Goal: Task Accomplishment & Management: Complete application form

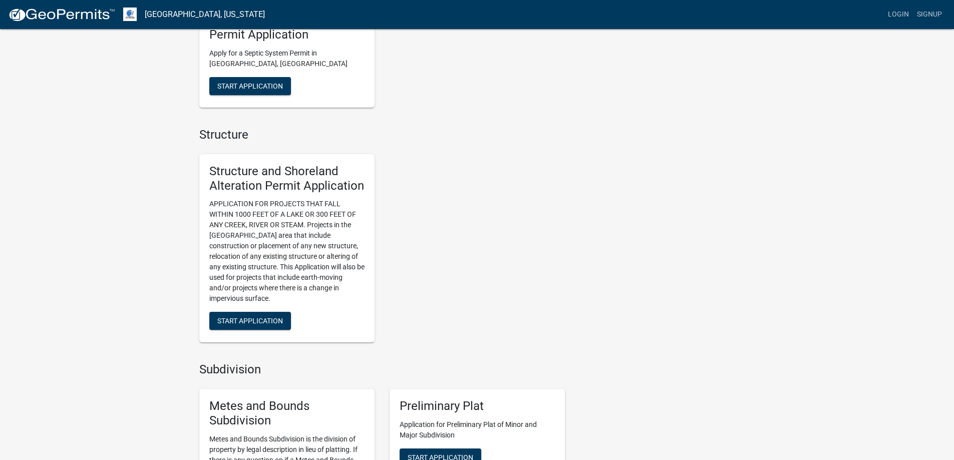
scroll to position [601, 0]
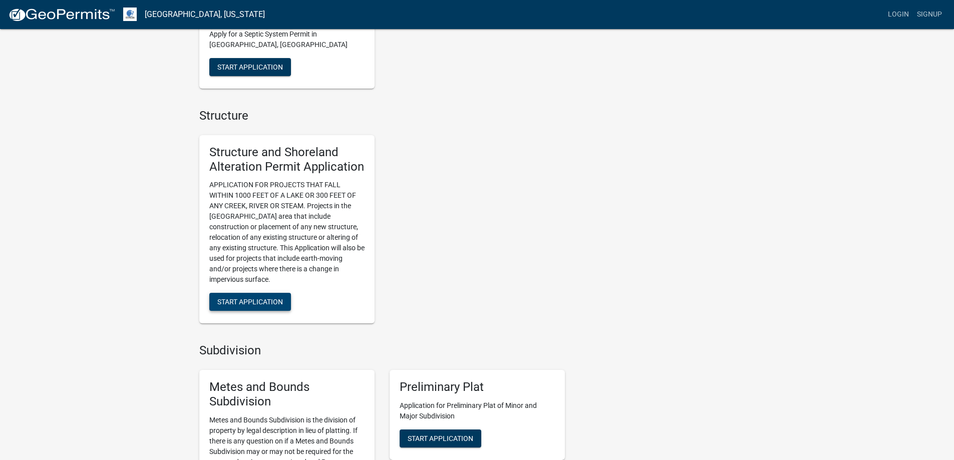
click at [265, 306] on button "Start Application" at bounding box center [250, 302] width 82 height 18
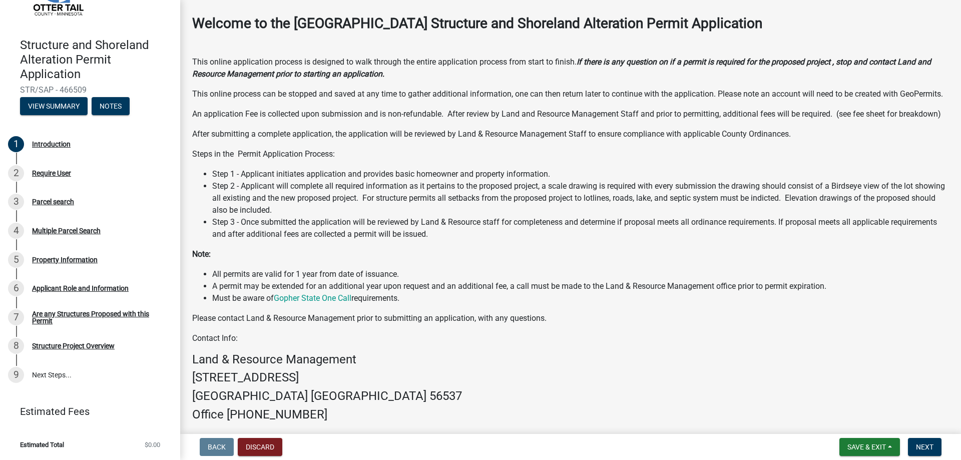
scroll to position [40, 0]
click at [929, 448] on span "Next" at bounding box center [925, 447] width 18 height 8
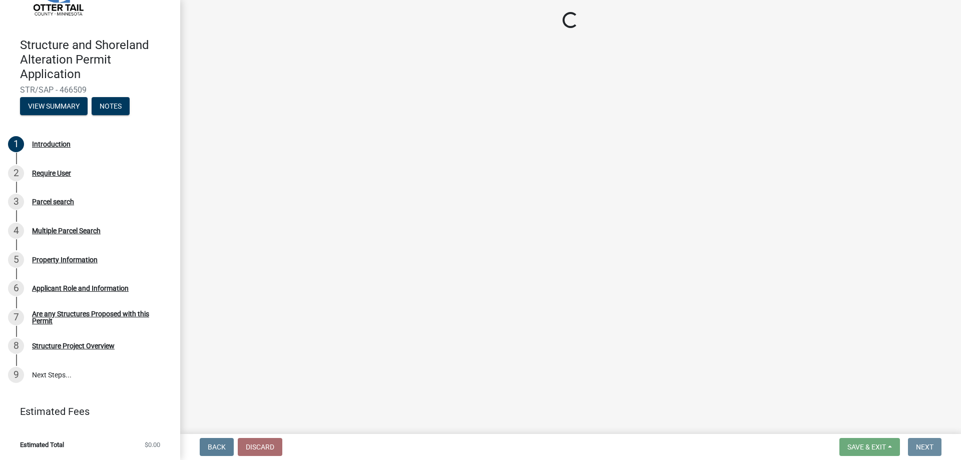
scroll to position [0, 0]
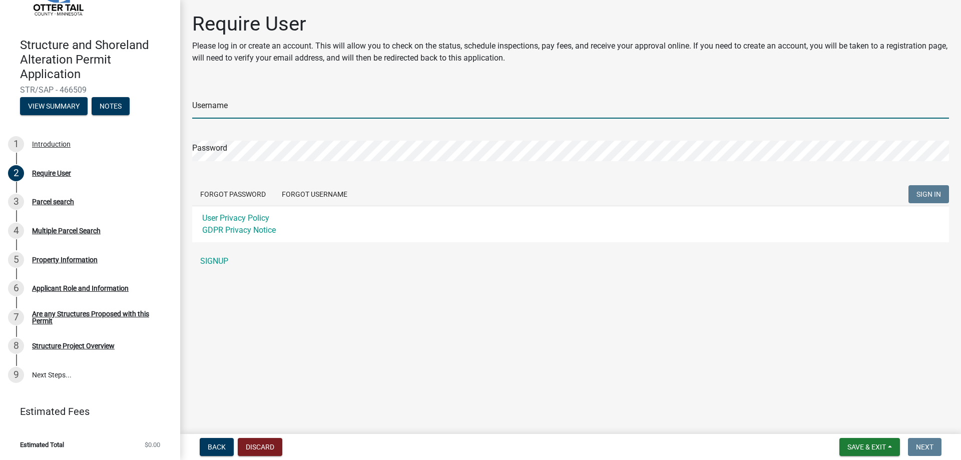
click at [254, 108] on input "Username" at bounding box center [570, 108] width 757 height 21
type input "[EMAIL_ADDRESS][DOMAIN_NAME]"
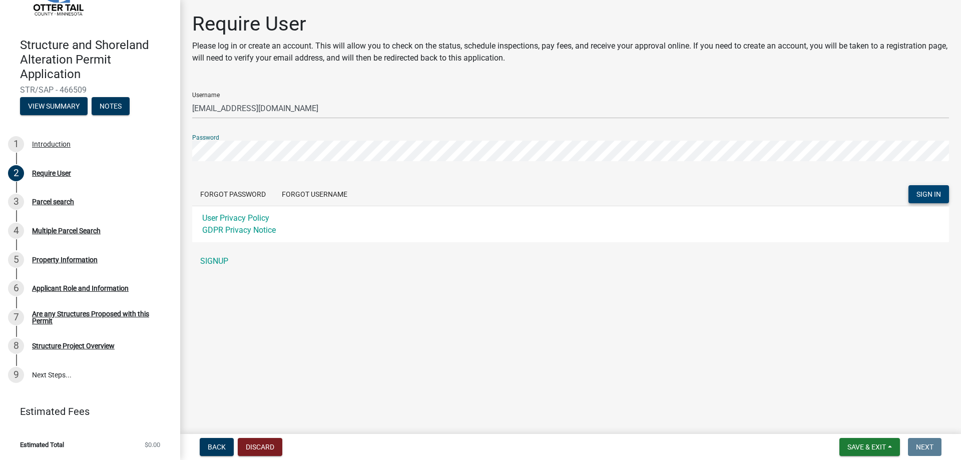
click at [934, 194] on span "SIGN IN" at bounding box center [929, 194] width 25 height 8
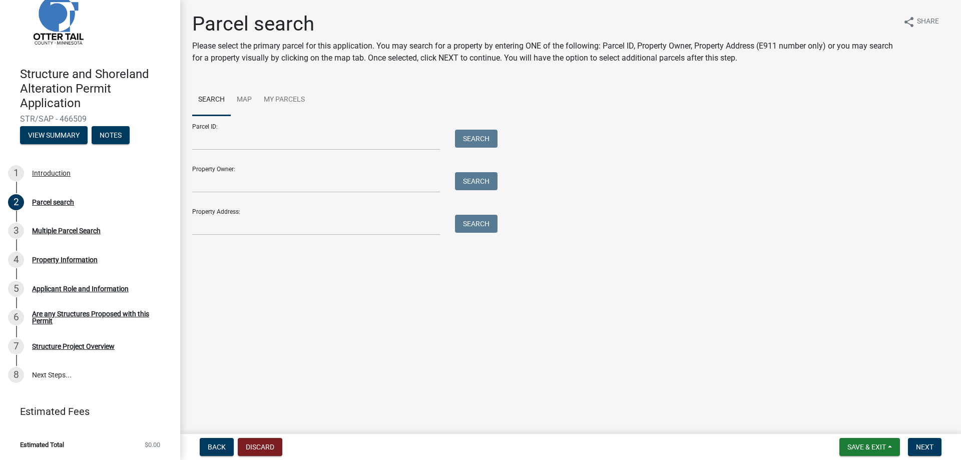
scroll to position [29, 0]
click at [209, 133] on input "Parcel ID:" at bounding box center [316, 140] width 248 height 21
click at [232, 235] on div "Parcel search Please select the primary parcel for this application. You may se…" at bounding box center [571, 128] width 772 height 232
click at [236, 227] on input "Property Address:" at bounding box center [316, 225] width 248 height 21
click at [249, 222] on input "[STREET_ADDRESS]" at bounding box center [316, 225] width 248 height 21
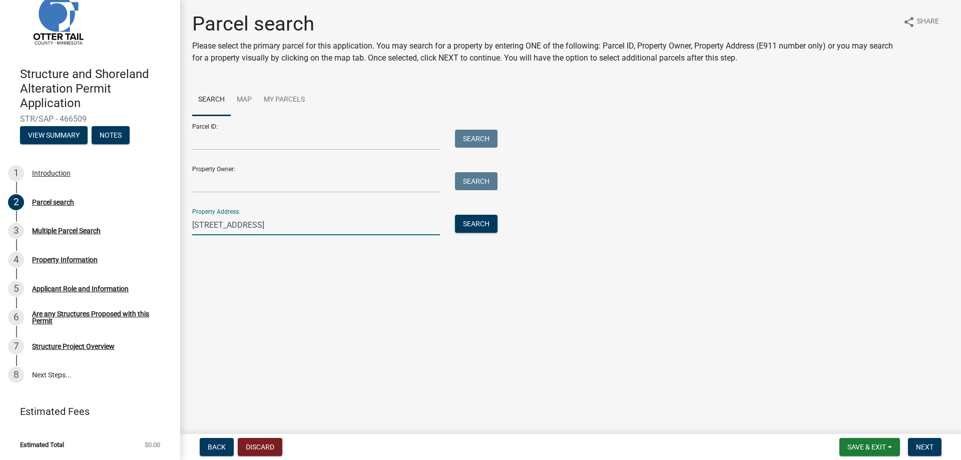
click at [253, 224] on input "[STREET_ADDRESS]" at bounding box center [316, 225] width 248 height 21
type input "[STREET_ADDRESS]"
click at [475, 227] on button "Search" at bounding box center [476, 224] width 43 height 18
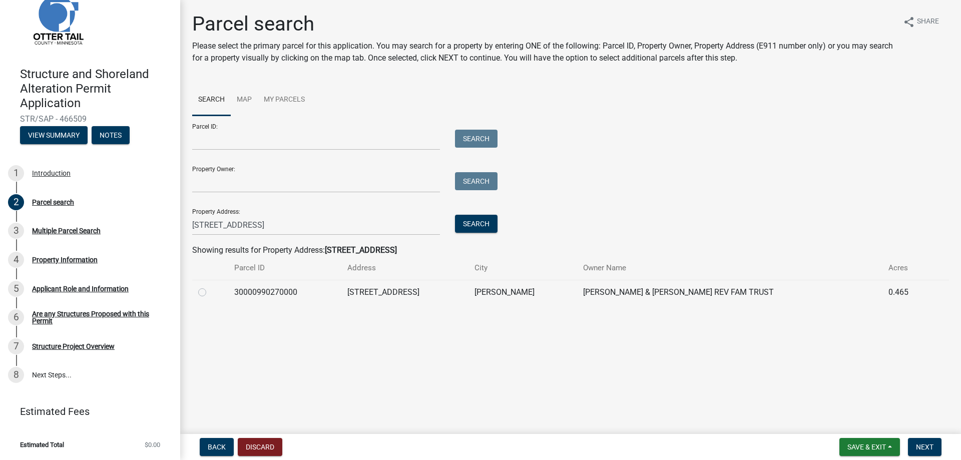
click at [210, 286] on label at bounding box center [210, 286] width 0 height 0
click at [210, 293] on input "radio" at bounding box center [213, 289] width 7 height 7
radio input "true"
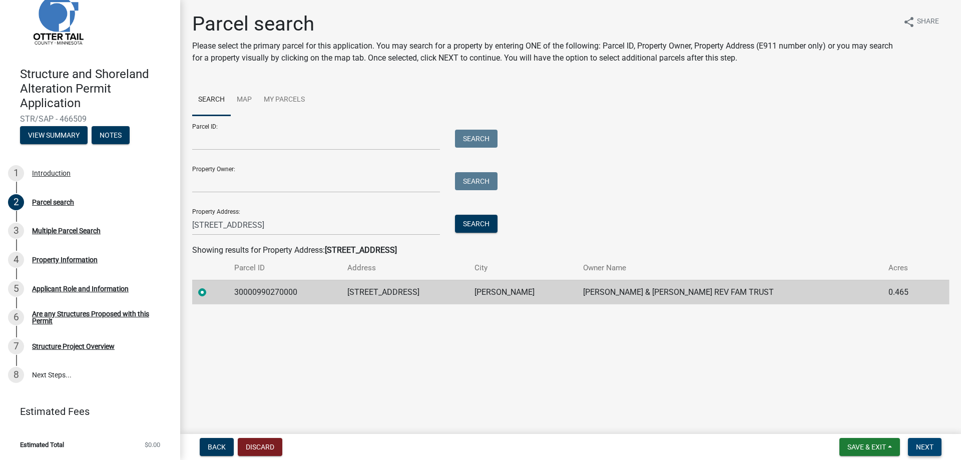
click at [928, 444] on span "Next" at bounding box center [925, 447] width 18 height 8
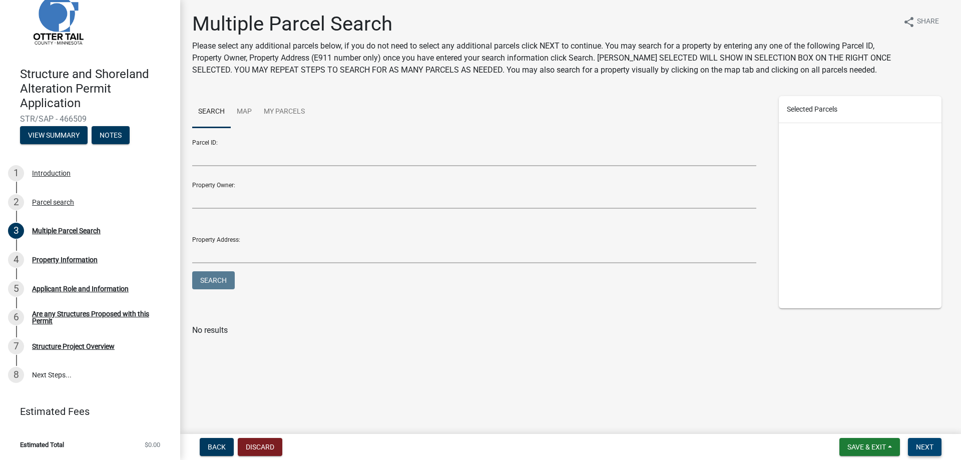
click at [925, 449] on span "Next" at bounding box center [925, 447] width 18 height 8
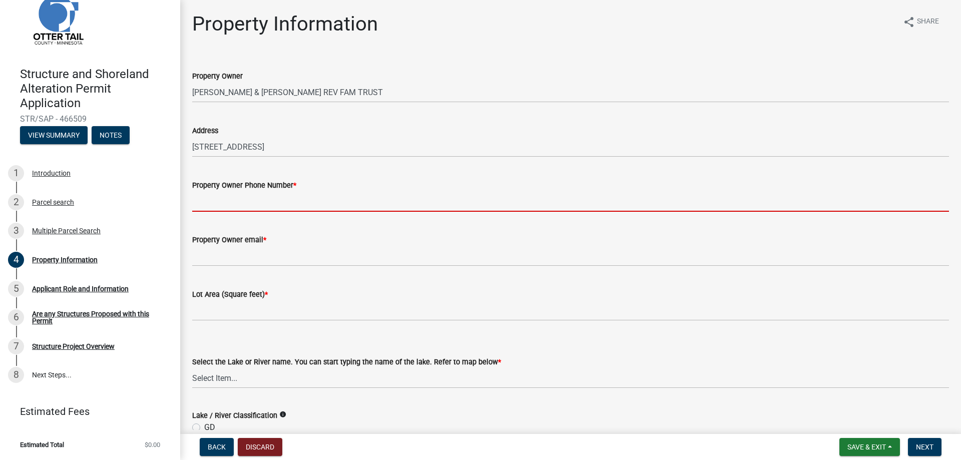
click at [258, 205] on input "Property Owner Phone Number *" at bounding box center [570, 201] width 757 height 21
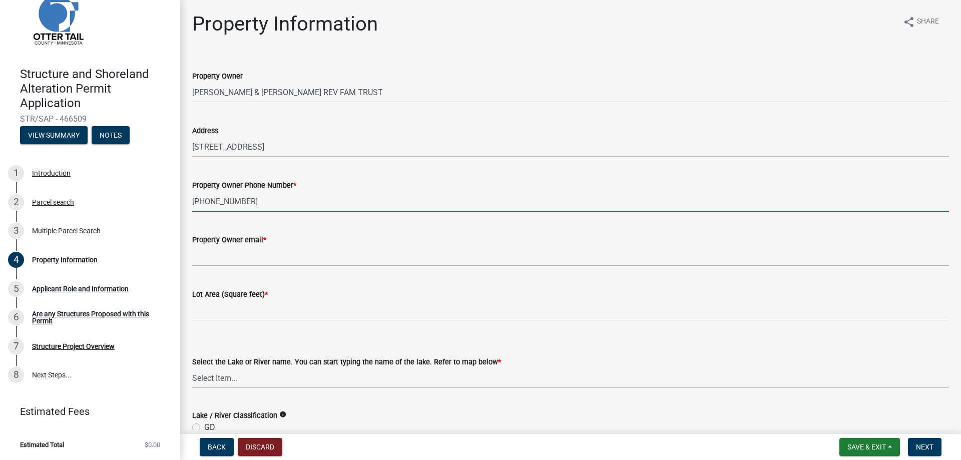
type input "[PHONE_NUMBER]"
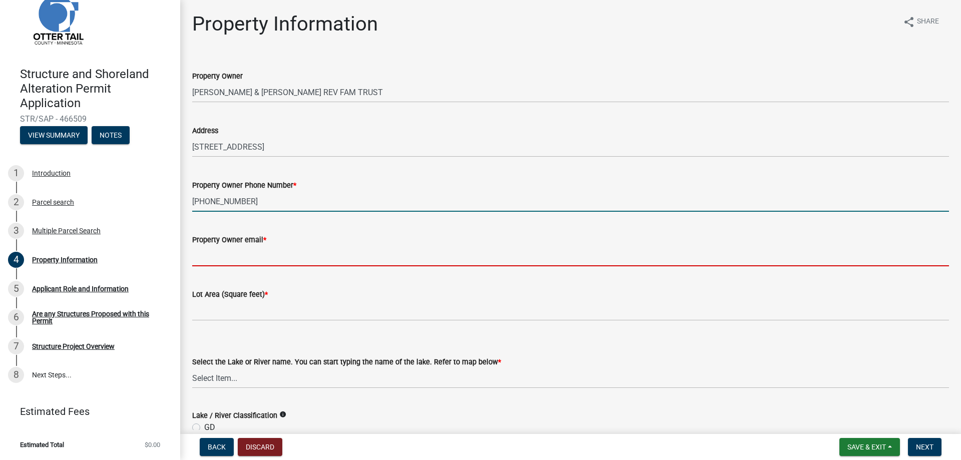
click at [247, 261] on input "Property Owner email *" at bounding box center [570, 256] width 757 height 21
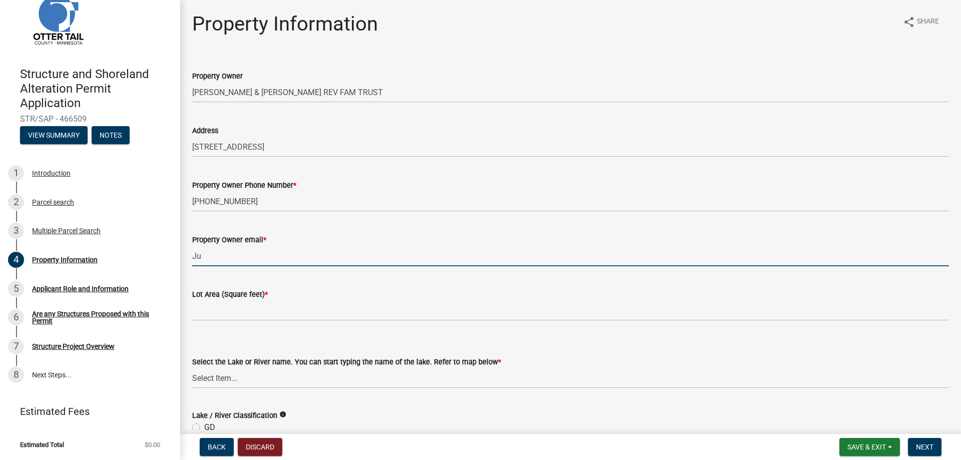
type input "J"
type input "[EMAIL_ADDRESS][DOMAIN_NAME]"
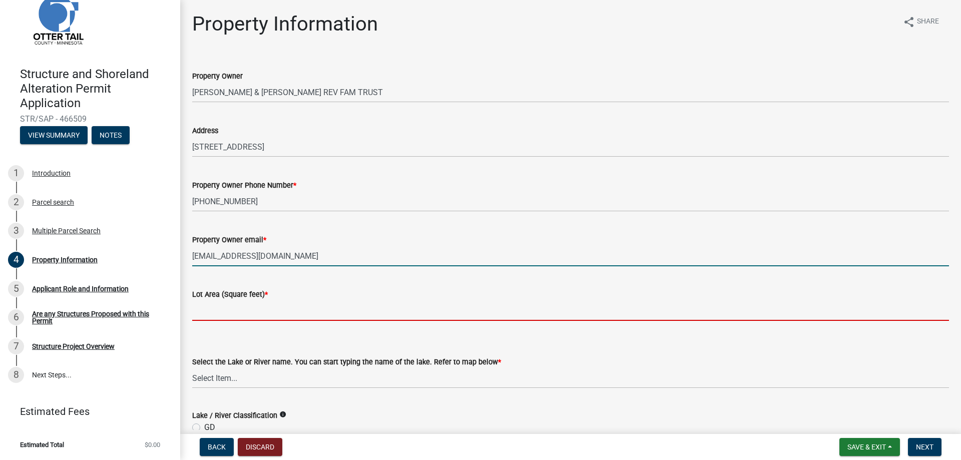
click at [260, 311] on input "text" at bounding box center [570, 310] width 757 height 21
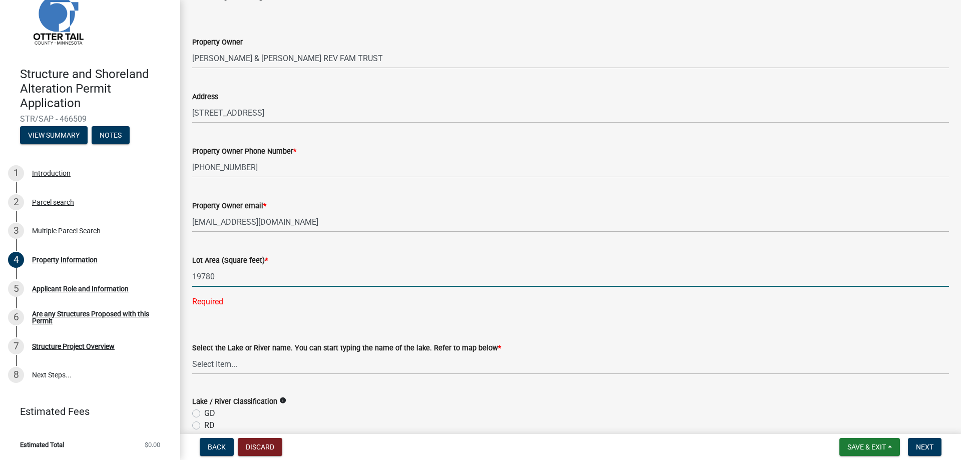
scroll to position [50, 0]
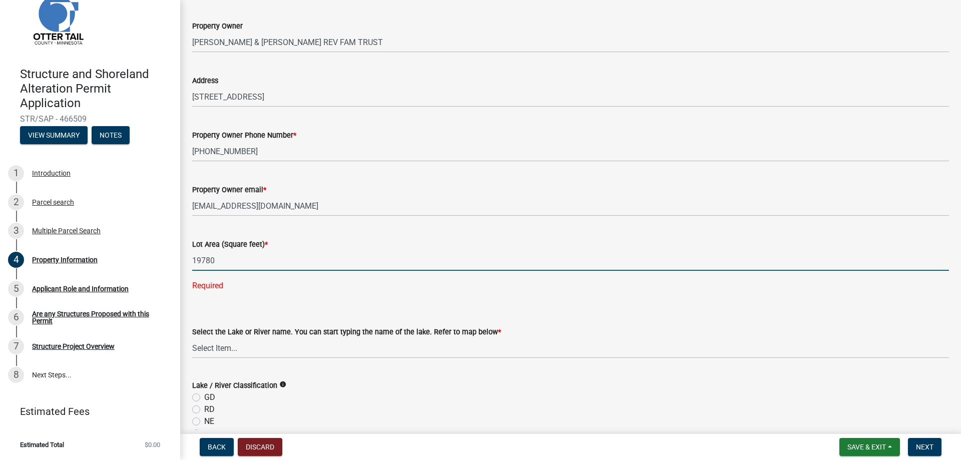
type input "19780"
click at [314, 308] on div "Select the Lake or River name. You can start typing the name of the lake. Refer…" at bounding box center [570, 329] width 757 height 59
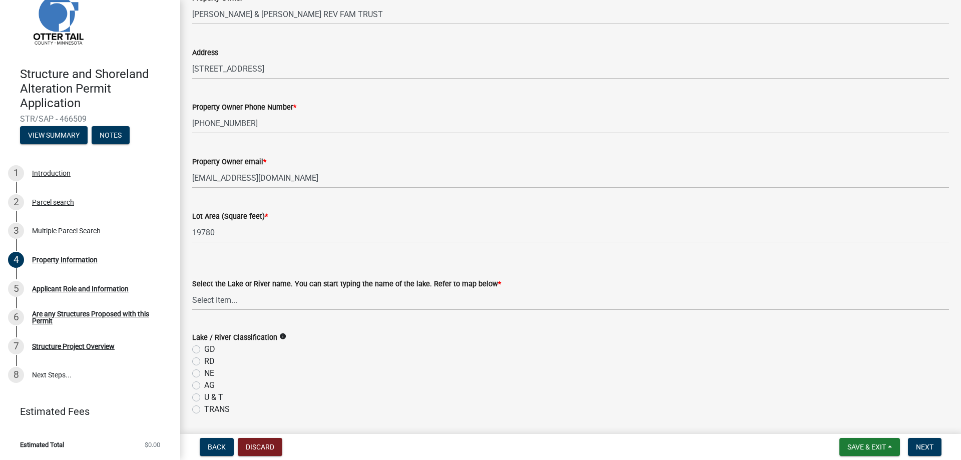
scroll to position [150, 0]
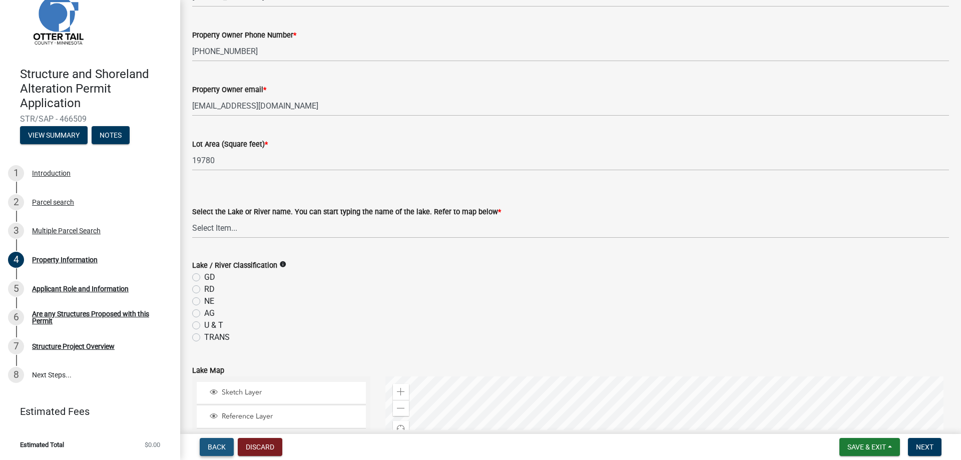
click at [212, 441] on button "Back" at bounding box center [217, 447] width 34 height 18
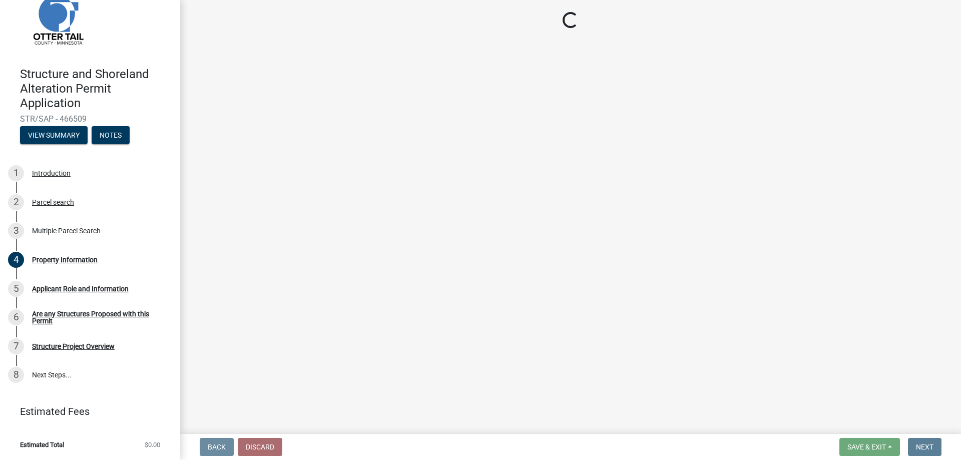
scroll to position [0, 0]
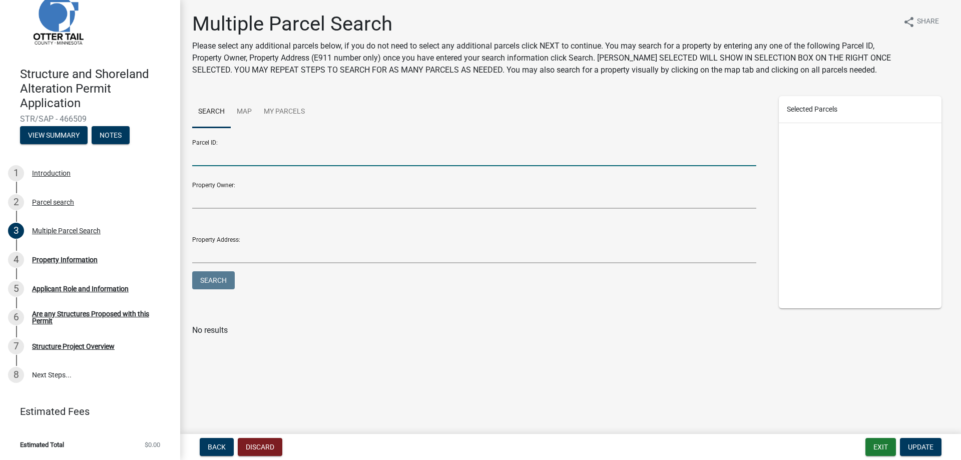
click at [249, 155] on input "Parcel ID:" at bounding box center [474, 156] width 564 height 21
click at [207, 447] on button "Back" at bounding box center [217, 447] width 34 height 18
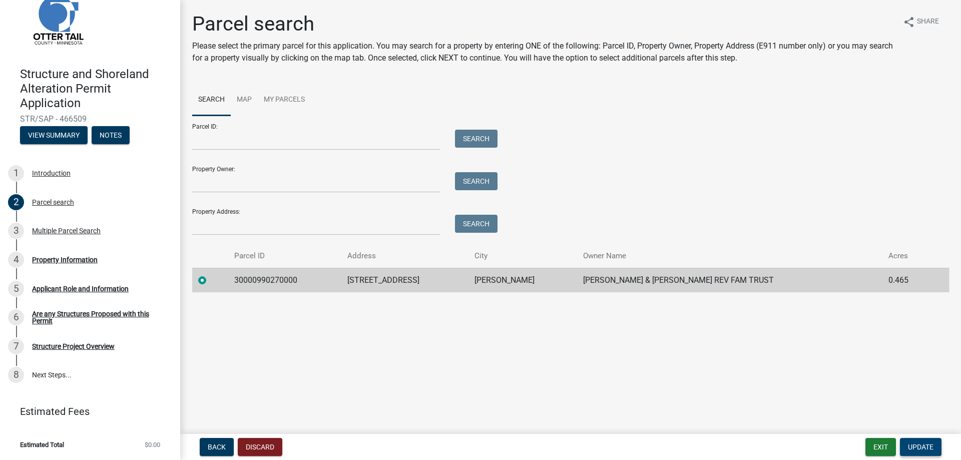
click at [919, 447] on span "Update" at bounding box center [921, 447] width 26 height 8
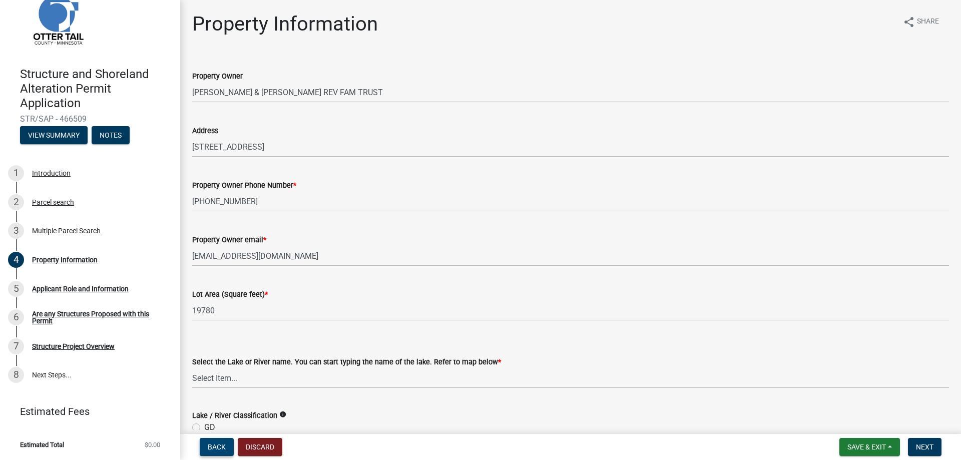
click at [223, 447] on span "Back" at bounding box center [217, 447] width 18 height 8
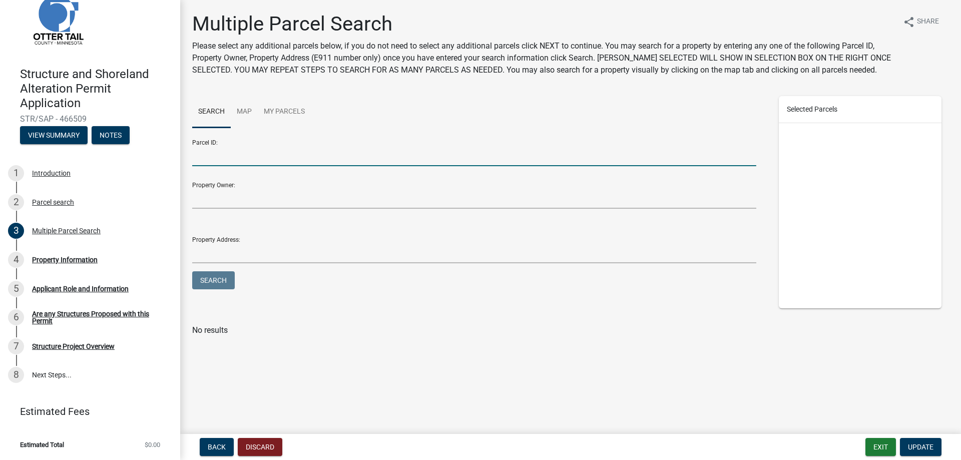
click at [232, 154] on input "Parcel ID:" at bounding box center [474, 156] width 564 height 21
type input "30000350224012"
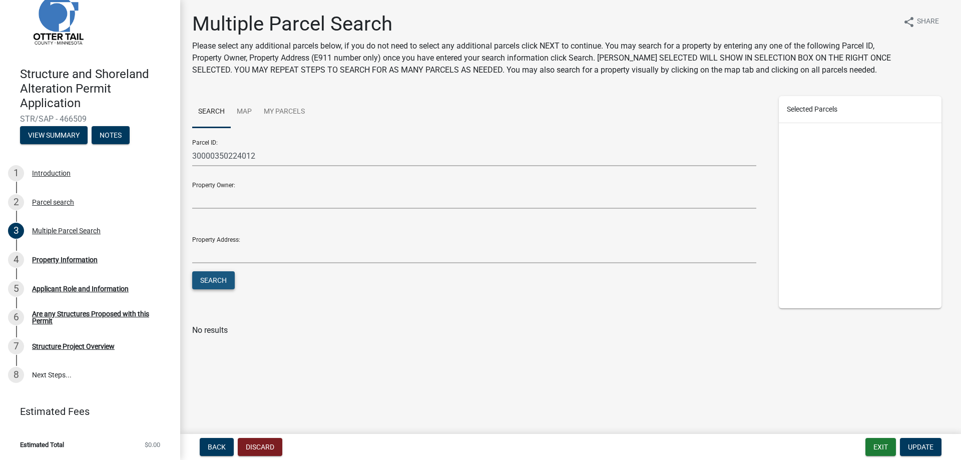
click at [222, 281] on button "Search" at bounding box center [213, 280] width 43 height 18
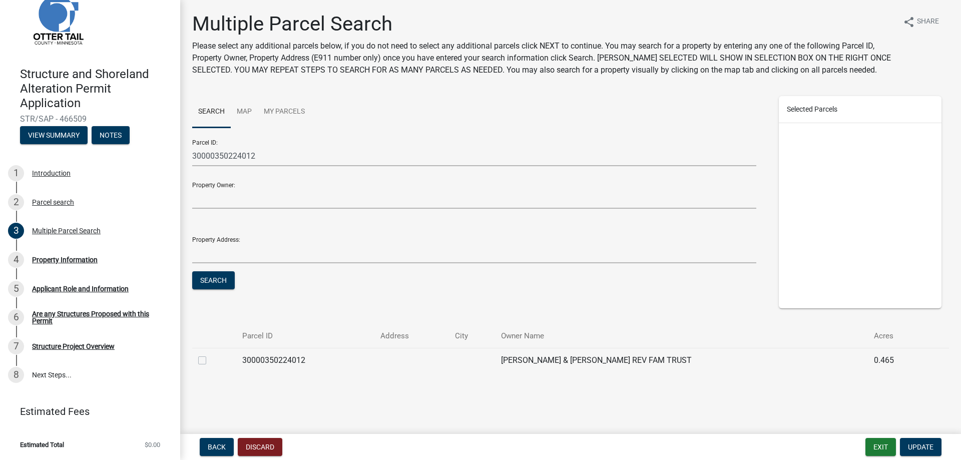
click at [210, 354] on label at bounding box center [210, 354] width 0 height 0
click at [210, 361] on input "checkbox" at bounding box center [213, 357] width 7 height 7
checkbox input "true"
click at [928, 445] on span "Update" at bounding box center [921, 447] width 26 height 8
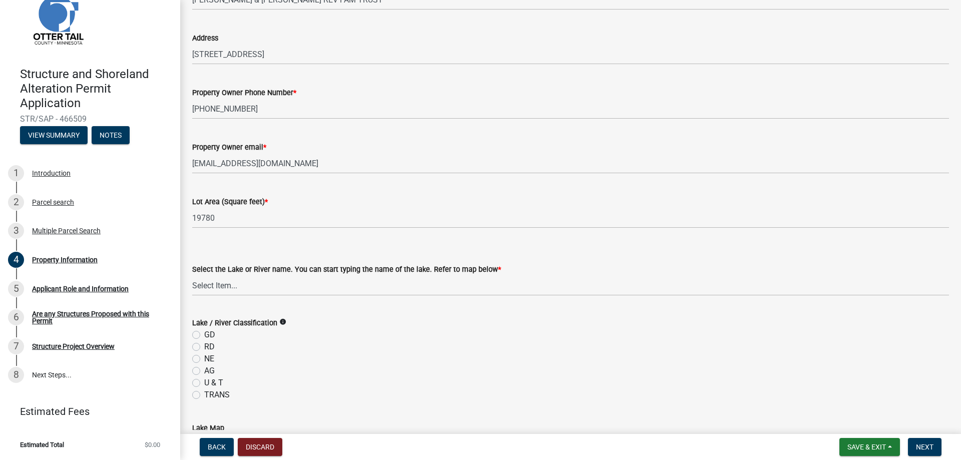
scroll to position [100, 0]
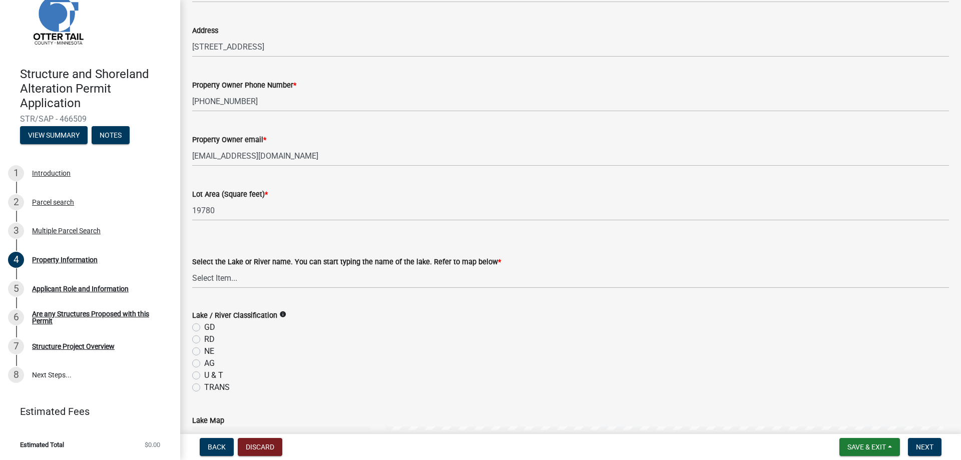
click at [204, 338] on label "RD" at bounding box center [209, 339] width 11 height 12
click at [204, 338] on input "RD" at bounding box center [207, 336] width 7 height 7
radio input "true"
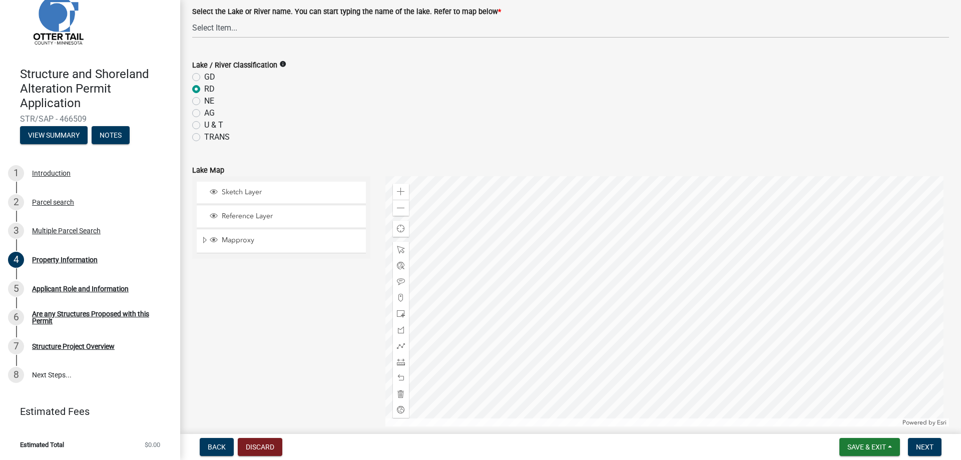
scroll to position [400, 0]
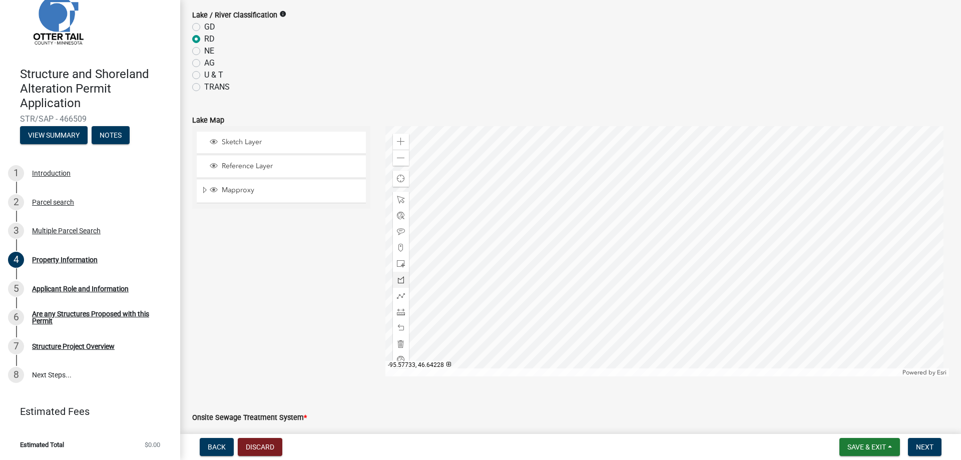
click at [672, 264] on div at bounding box center [667, 251] width 564 height 250
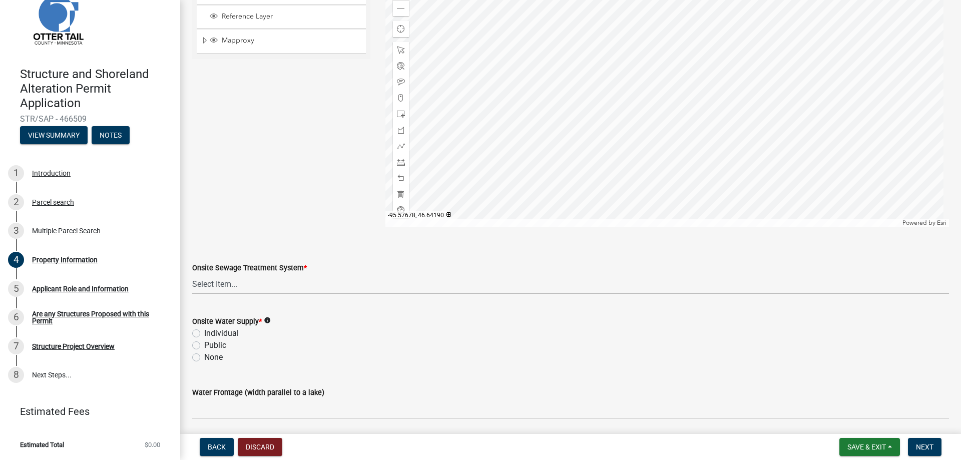
scroll to position [551, 0]
click at [219, 279] on select "Select Item... L&R Certificate of Compliance within 5yrs Compliance Inspection …" at bounding box center [570, 283] width 757 height 21
click at [192, 273] on select "Select Item... L&R Certificate of Compliance within 5yrs Compliance Inspection …" at bounding box center [570, 283] width 757 height 21
select select "91995f90-6606-463b-bec3-c5862f147548"
click at [204, 330] on label "Individual" at bounding box center [221, 333] width 35 height 12
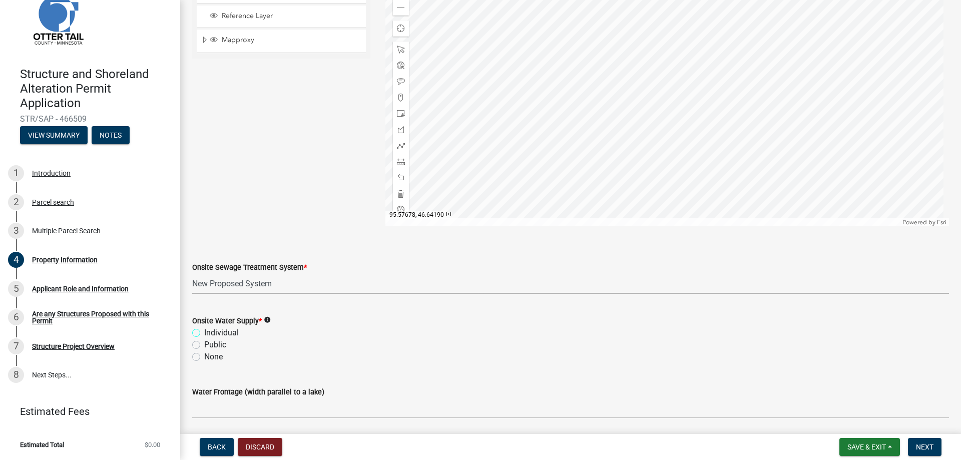
click at [204, 330] on input "Individual" at bounding box center [207, 330] width 7 height 7
radio input "true"
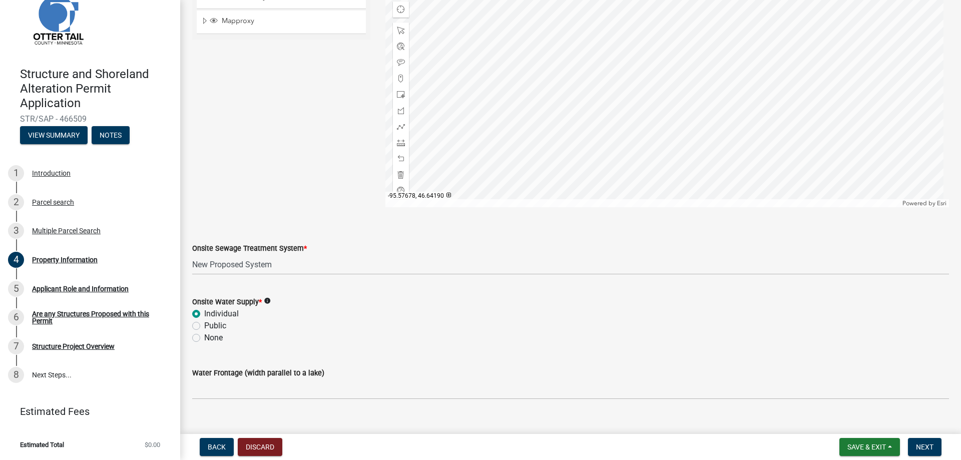
scroll to position [586, 0]
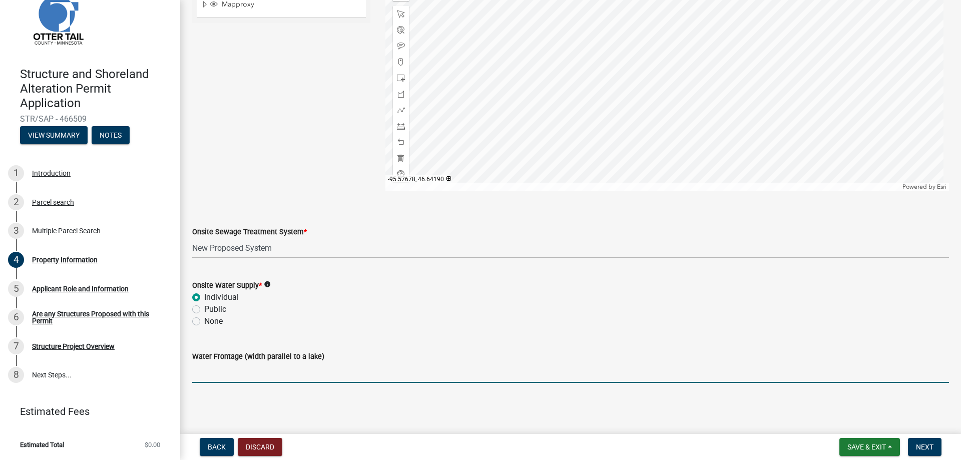
click at [288, 369] on input "Water Frontage (width parallel to a lake)" at bounding box center [570, 372] width 757 height 21
click at [309, 387] on wm-data-entity-input "Water Frontage (width parallel to a lake) 76" at bounding box center [570, 363] width 757 height 55
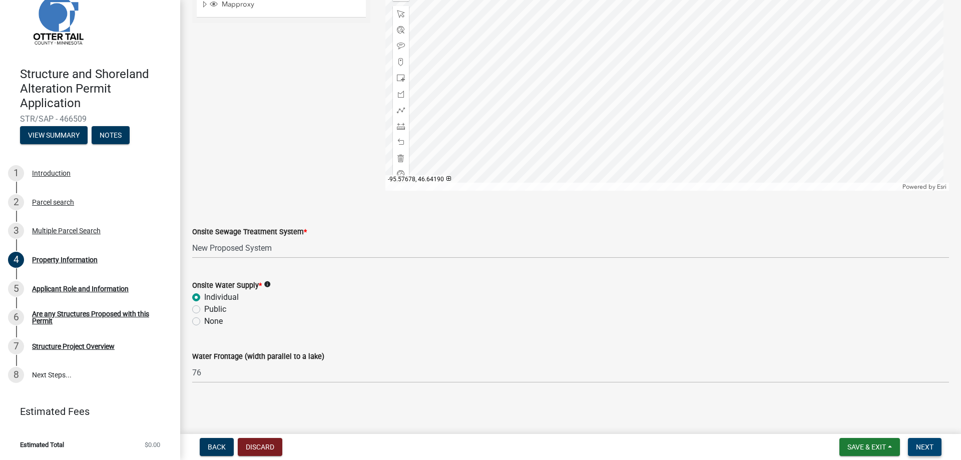
click at [933, 447] on span "Next" at bounding box center [925, 447] width 18 height 8
click at [923, 447] on span "Next" at bounding box center [925, 447] width 18 height 8
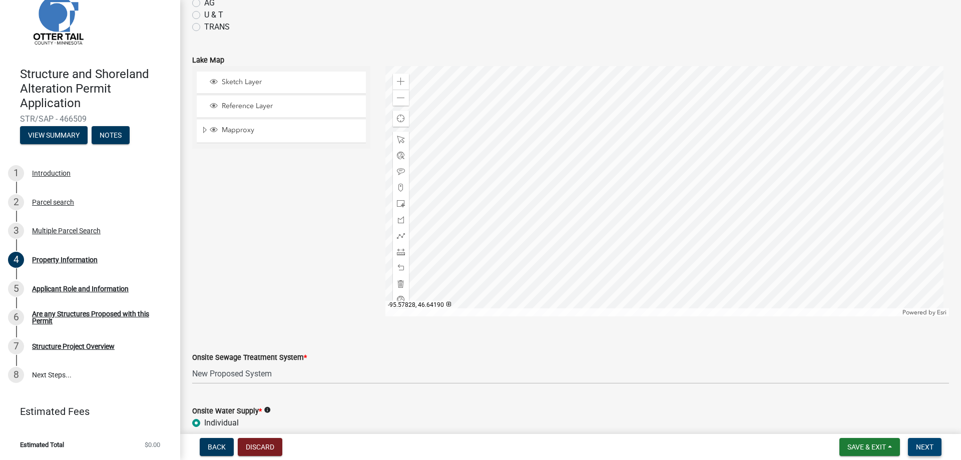
scroll to position [456, 0]
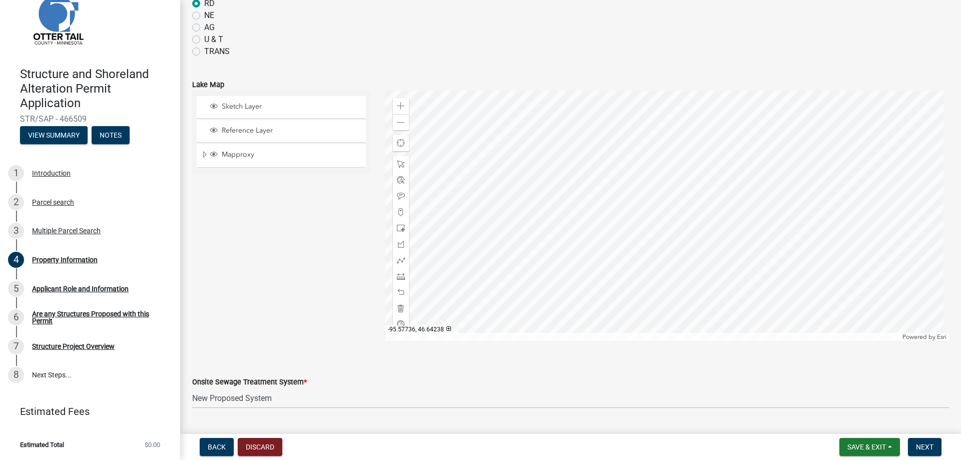
click at [664, 204] on div at bounding box center [667, 216] width 564 height 250
click at [338, 252] on div "Sketch Layer Reference Layer Mapproxy Municipalities Corporate Limits Low Level…" at bounding box center [281, 216] width 193 height 250
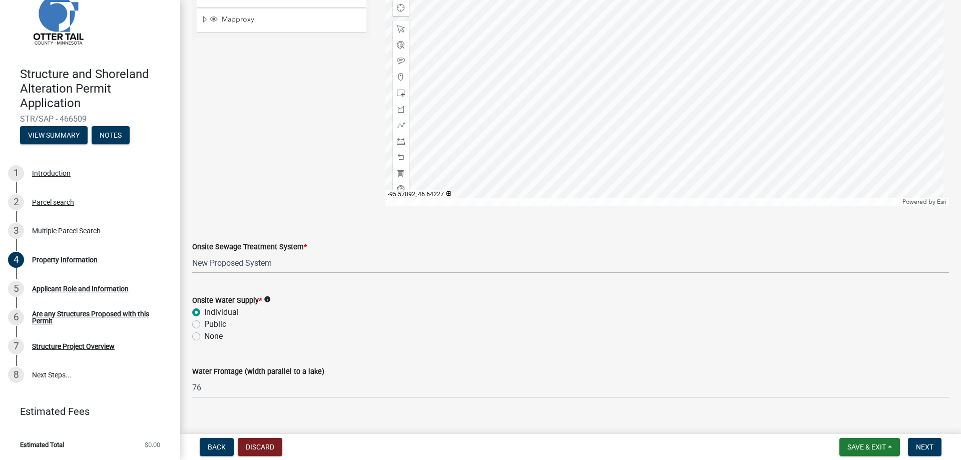
scroll to position [606, 0]
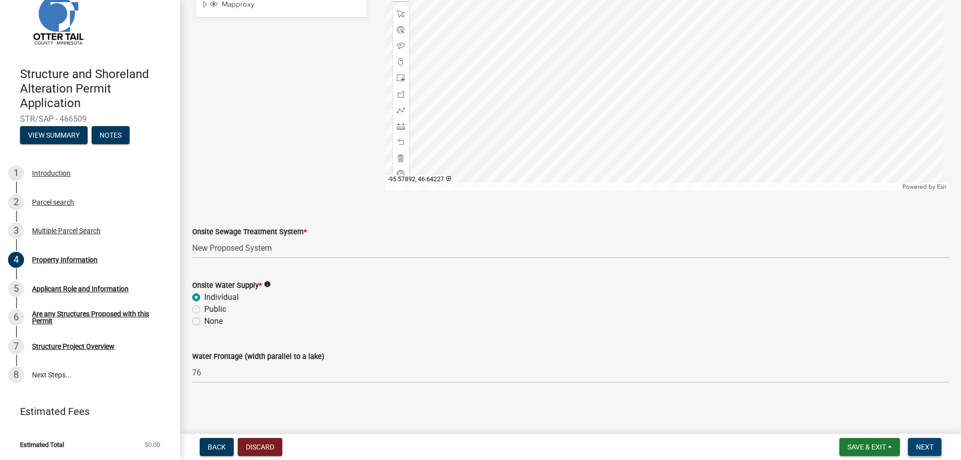
click at [922, 442] on button "Next" at bounding box center [925, 447] width 34 height 18
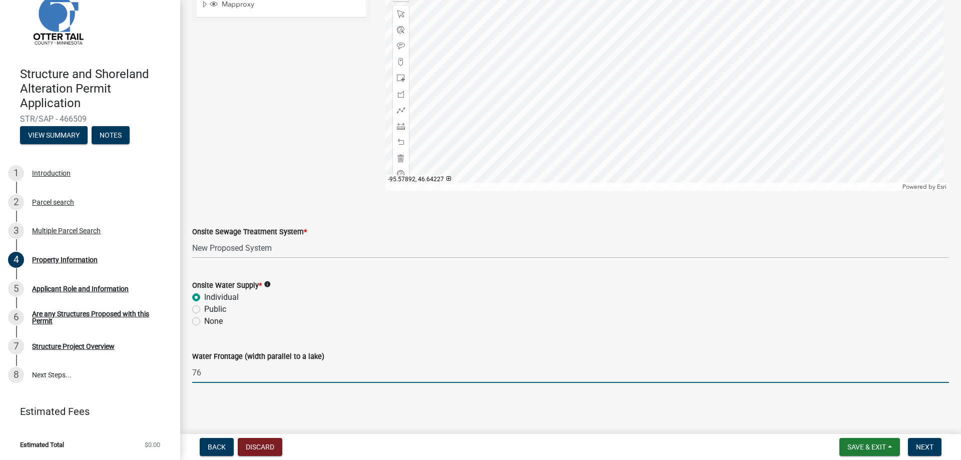
click at [236, 376] on input "76" at bounding box center [570, 372] width 757 height 21
type input "76 ft"
click at [924, 443] on span "Next" at bounding box center [925, 447] width 18 height 8
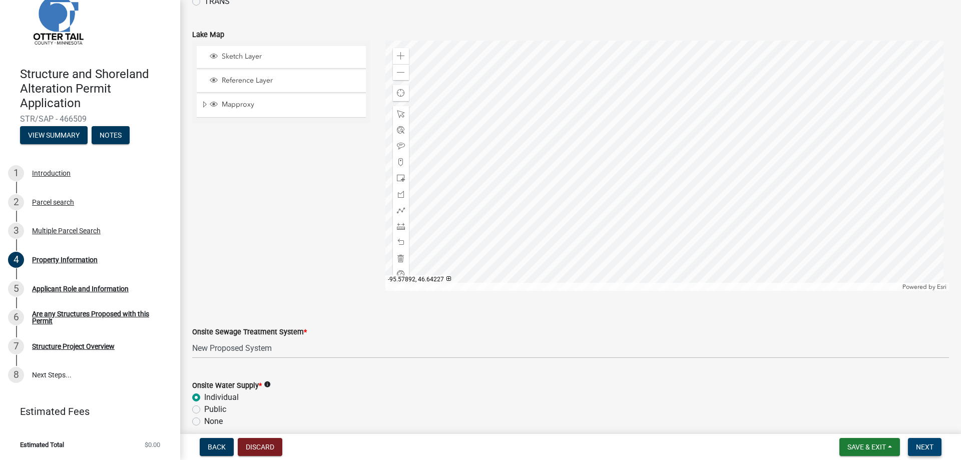
scroll to position [406, 0]
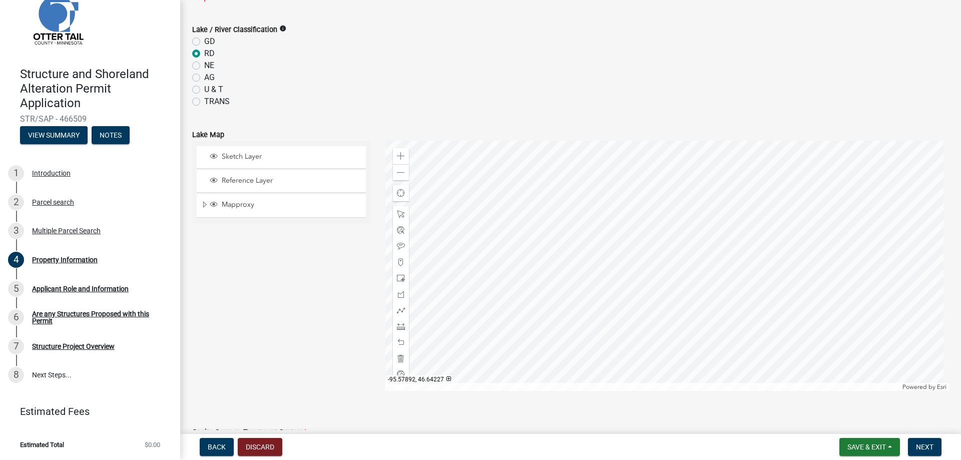
click at [247, 171] on div "Reference Layer" at bounding box center [281, 181] width 169 height 22
click at [243, 174] on div "Reference Layer" at bounding box center [281, 181] width 169 height 22
click at [200, 180] on div "Reference Layer" at bounding box center [281, 181] width 169 height 22
click at [223, 206] on span "Mapproxy" at bounding box center [290, 204] width 143 height 9
click at [228, 181] on span "Reference Layer" at bounding box center [290, 180] width 143 height 9
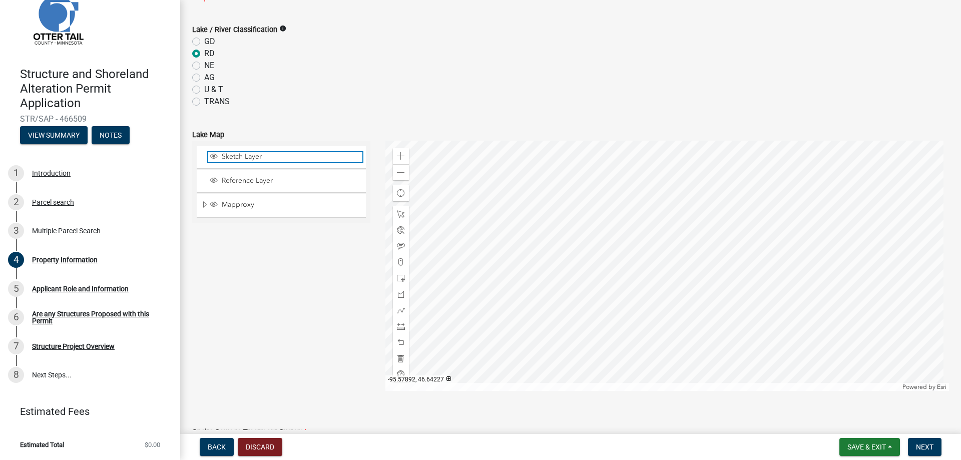
click at [231, 155] on span "Sketch Layer" at bounding box center [290, 156] width 143 height 9
click at [255, 298] on div "Sketch Layer Reference Layer Mapproxy Municipalities Corporate Limits Low Level…" at bounding box center [281, 266] width 193 height 250
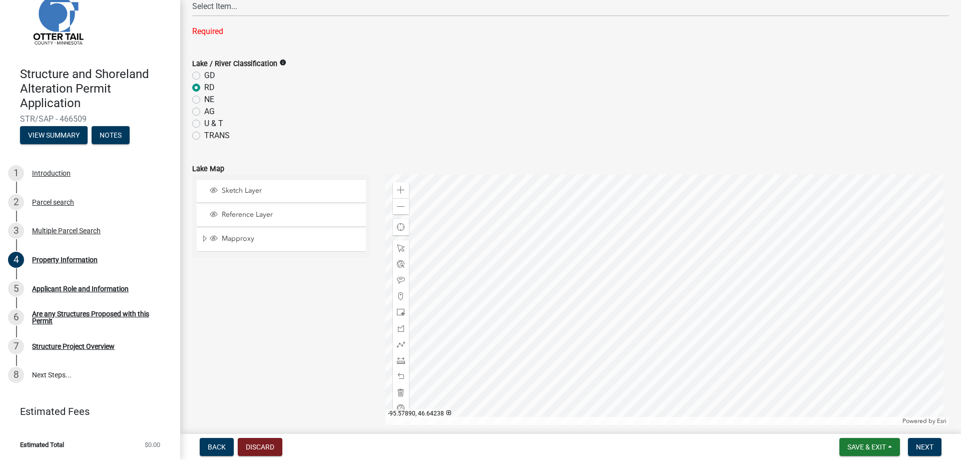
scroll to position [356, 0]
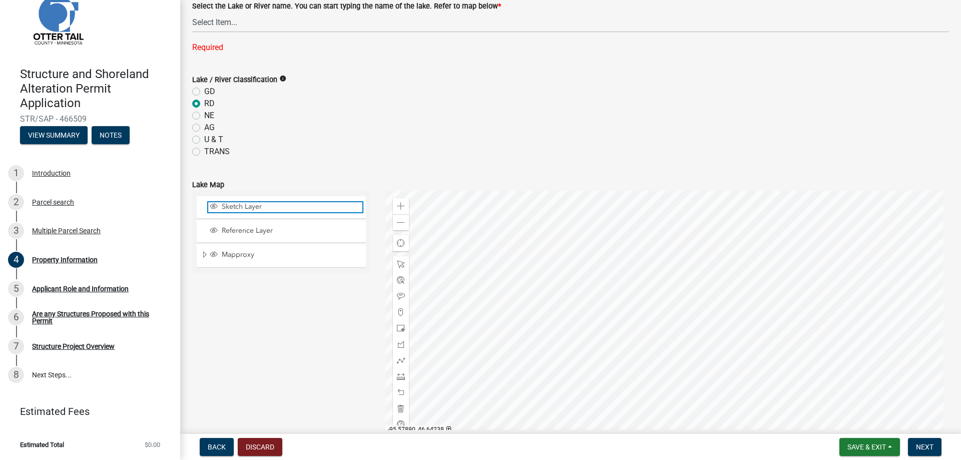
click at [268, 212] on div "Sketch Layer" at bounding box center [285, 207] width 154 height 10
click at [671, 287] on div at bounding box center [667, 316] width 564 height 250
click at [335, 319] on div "Sketch Layer Reference Layer Mapproxy Municipalities Corporate Limits Low Level…" at bounding box center [281, 316] width 193 height 250
click at [204, 252] on span "Expand" at bounding box center [205, 255] width 8 height 10
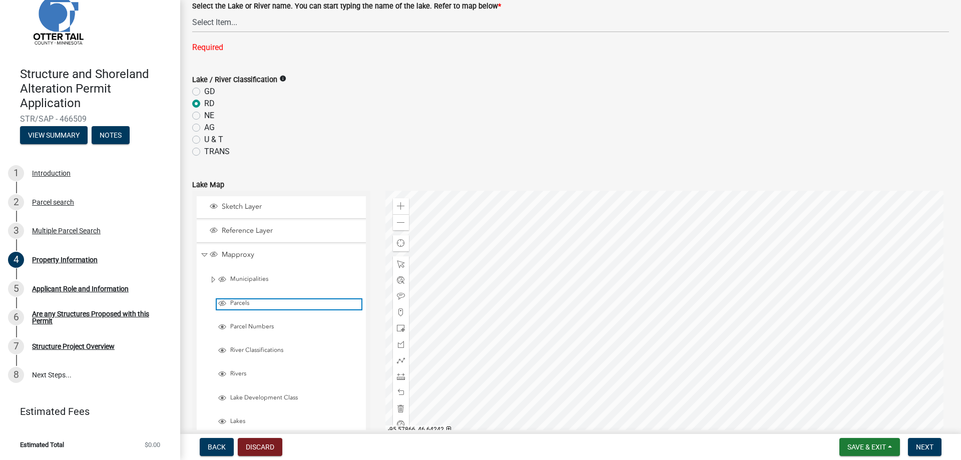
click at [246, 300] on span "Parcels" at bounding box center [295, 303] width 134 height 8
click at [284, 163] on wm-data-entity-input "Lake / River Classification info GD RD NE AG U & T TRANS" at bounding box center [570, 114] width 757 height 105
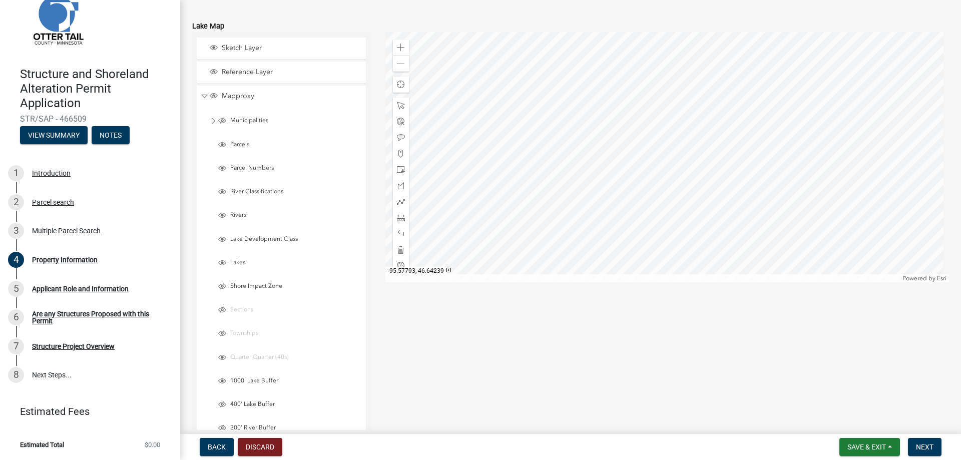
scroll to position [406, 0]
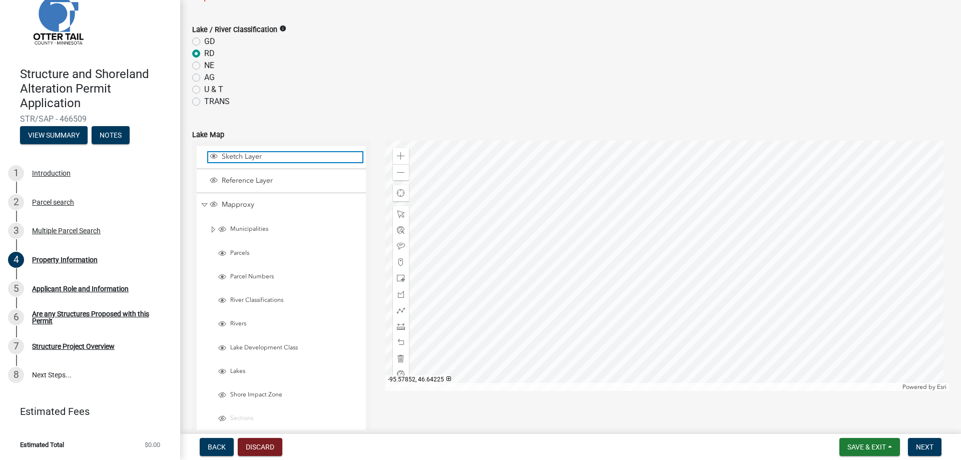
click at [241, 156] on span "Sketch Layer" at bounding box center [290, 156] width 143 height 9
click at [240, 156] on span "Sketch Layer" at bounding box center [290, 156] width 143 height 9
click at [264, 121] on form "Lake Map Sketch Layer Reference Layer Mapproxy Municipalities Corporate Limits …" at bounding box center [570, 408] width 757 height 583
click at [236, 155] on span "Sketch Layer" at bounding box center [290, 156] width 143 height 9
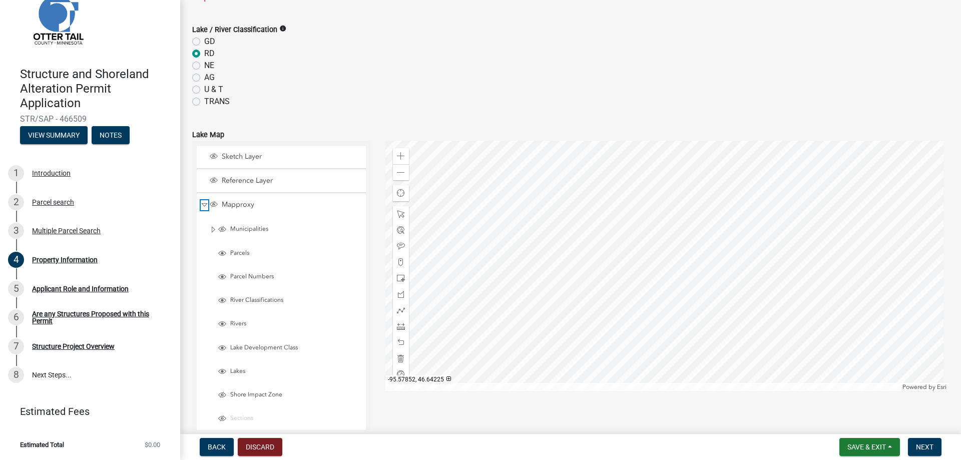
click at [205, 205] on span "Collapse" at bounding box center [205, 205] width 8 height 10
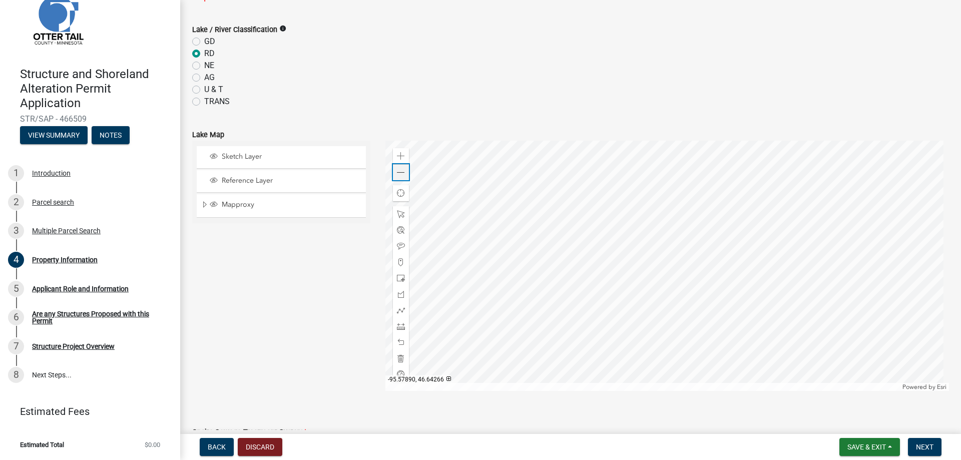
click at [401, 169] on span at bounding box center [401, 173] width 8 height 8
click at [204, 67] on label "NE" at bounding box center [209, 66] width 10 height 12
click at [204, 66] on input "NE" at bounding box center [207, 63] width 7 height 7
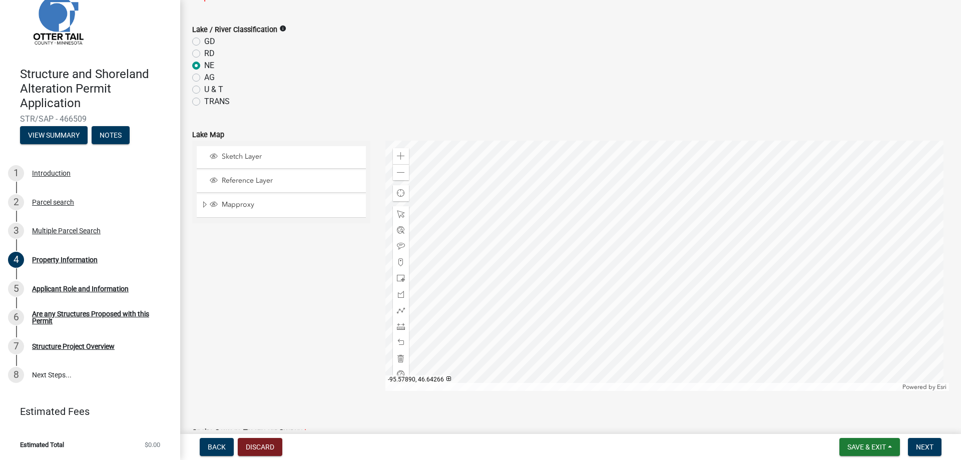
radio input "true"
click at [196, 49] on div "RD" at bounding box center [570, 54] width 757 height 12
click at [204, 53] on label "RD" at bounding box center [209, 54] width 11 height 12
click at [204, 53] on input "RD" at bounding box center [207, 51] width 7 height 7
radio input "true"
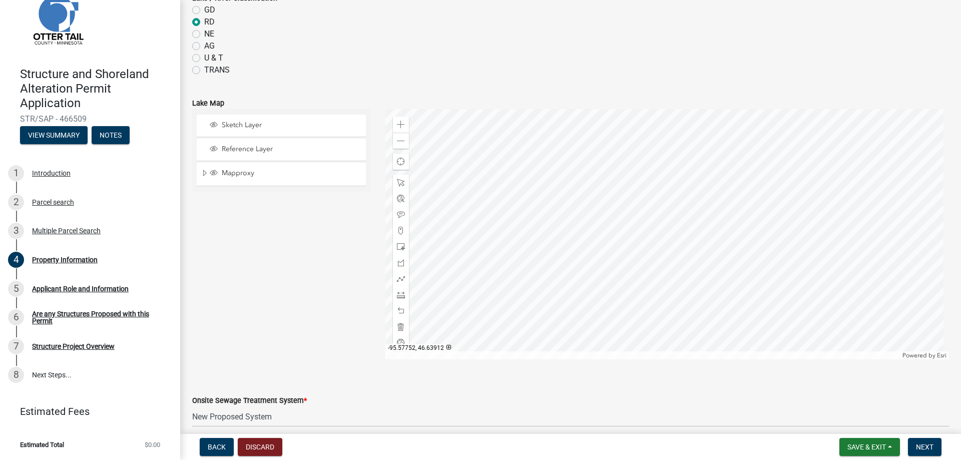
scroll to position [456, 0]
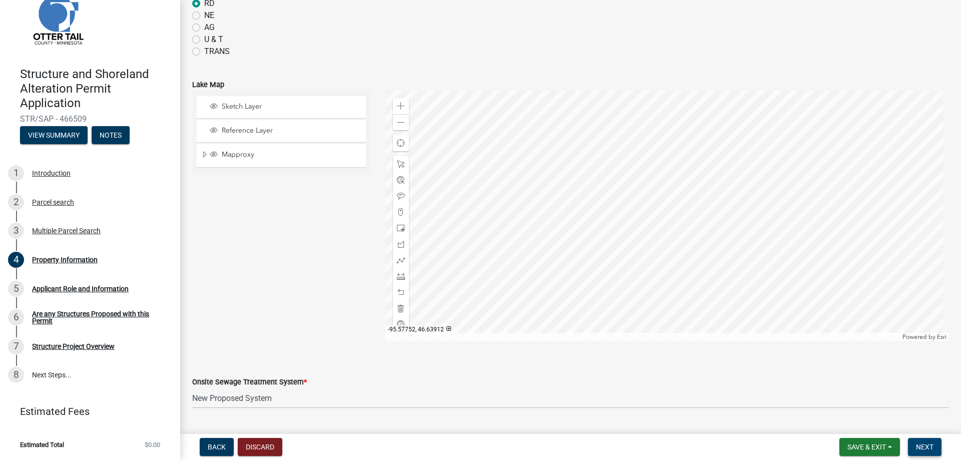
click at [932, 449] on span "Next" at bounding box center [925, 447] width 18 height 8
click at [919, 451] on span "Next" at bounding box center [925, 447] width 18 height 8
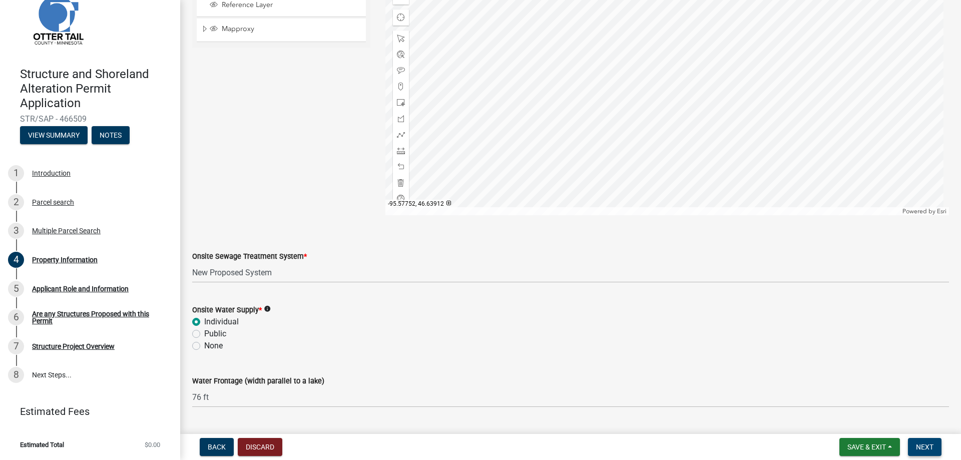
scroll to position [606, 0]
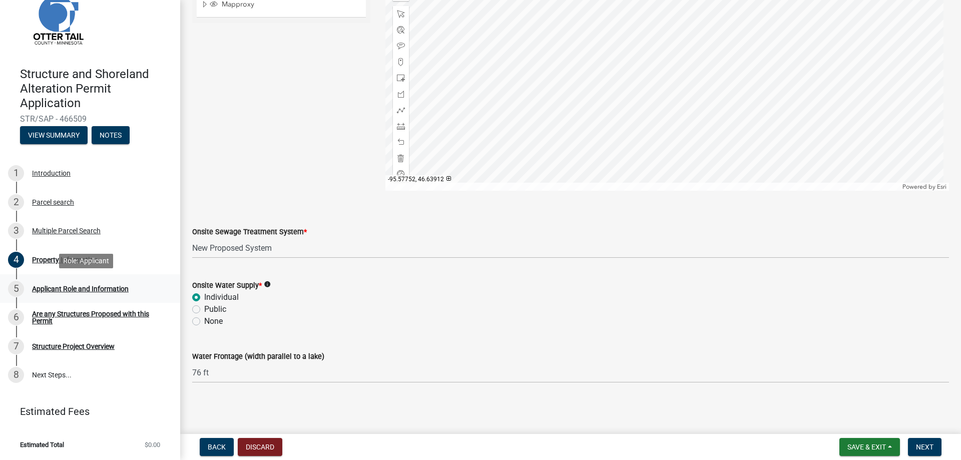
click at [18, 283] on div "5" at bounding box center [16, 289] width 16 height 16
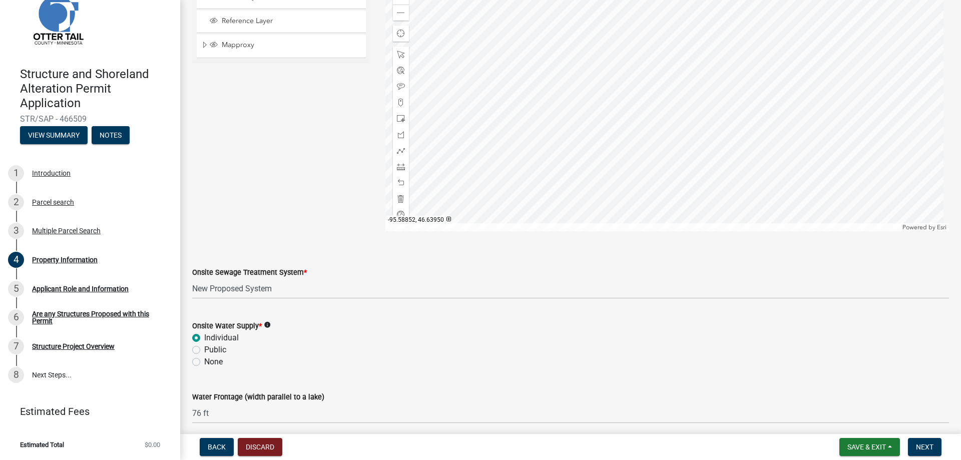
scroll to position [506, 0]
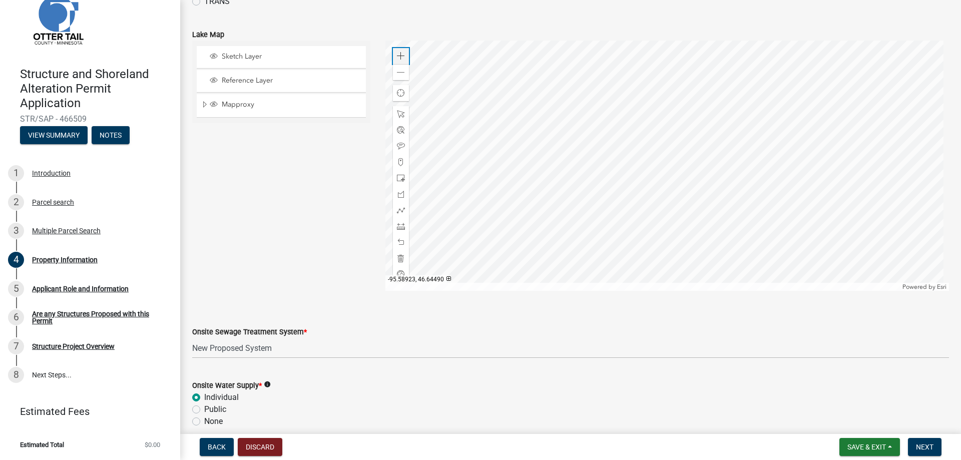
click at [398, 55] on span at bounding box center [401, 56] width 8 height 8
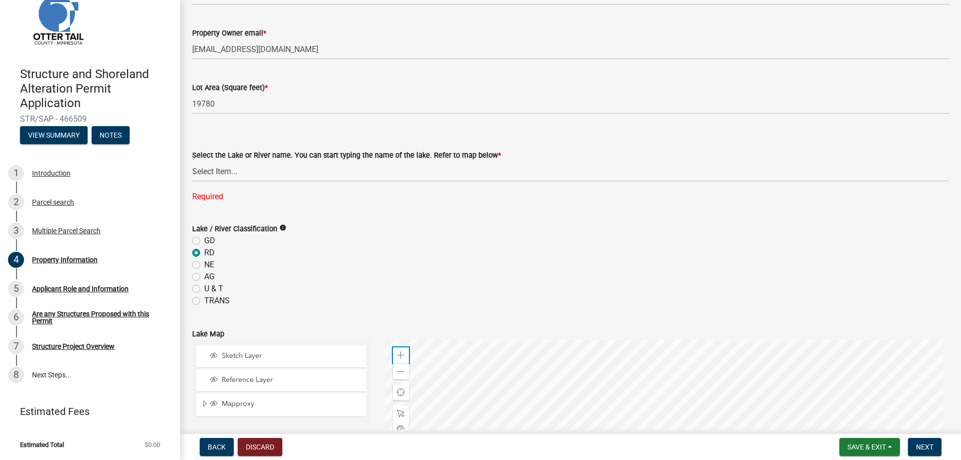
scroll to position [206, 0]
click at [210, 172] on select "Select Item... None [PERSON_NAME] 56-031 [PERSON_NAME] 56-118 [PERSON_NAME] 56-…" at bounding box center [570, 172] width 757 height 21
click at [192, 162] on select "Select Item... None [PERSON_NAME] 56-031 [PERSON_NAME] 56-118 [PERSON_NAME] 56-…" at bounding box center [570, 172] width 757 height 21
select select "bebeee68-4fe0-4519-8d81-c2ce205cc4ba"
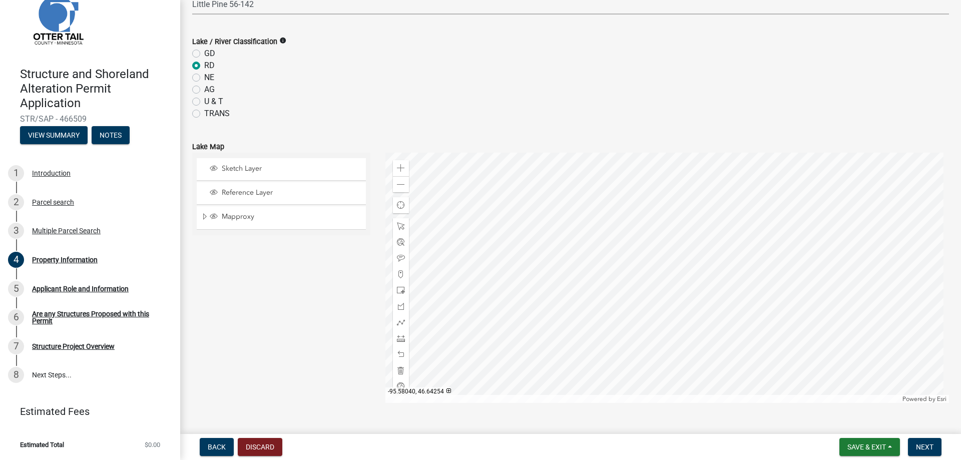
scroll to position [456, 0]
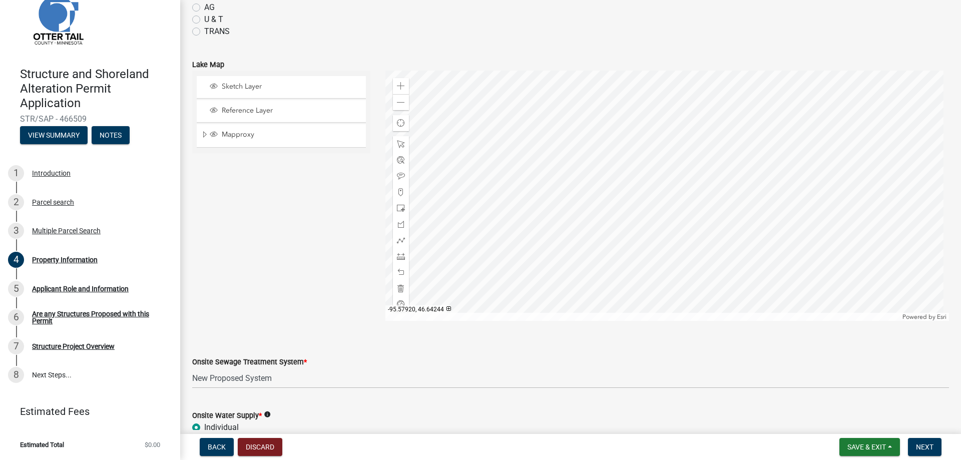
click at [658, 169] on div at bounding box center [667, 196] width 564 height 250
click at [646, 168] on div at bounding box center [667, 196] width 564 height 250
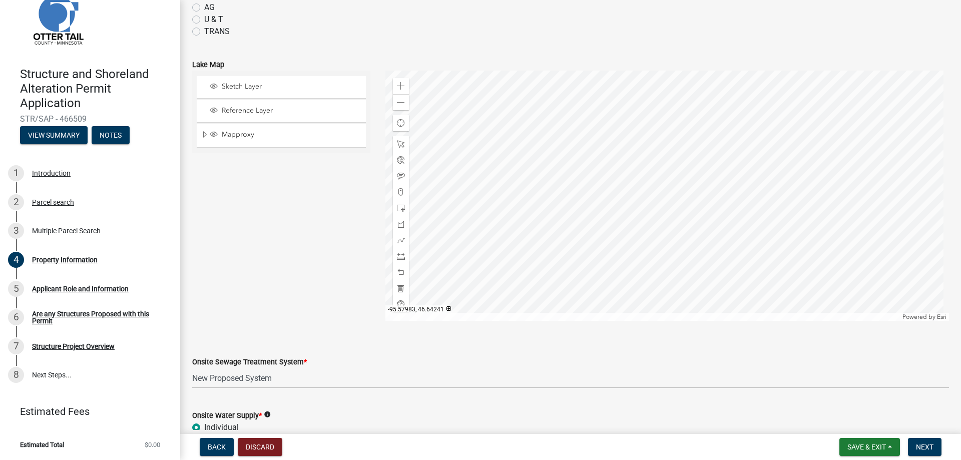
click at [600, 217] on div at bounding box center [667, 196] width 564 height 250
click at [240, 109] on span "Reference Layer" at bounding box center [290, 110] width 143 height 9
click at [228, 87] on span "Sketch Layer" at bounding box center [290, 86] width 143 height 9
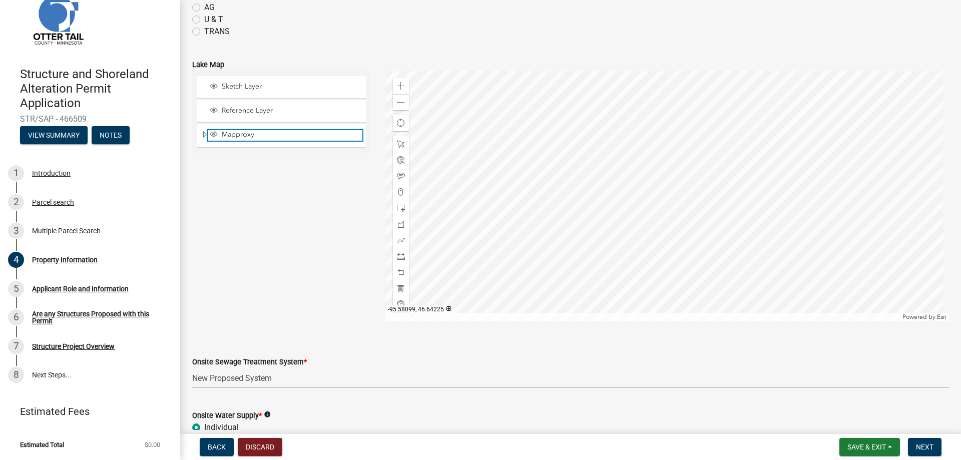
click at [230, 137] on span "Mapproxy" at bounding box center [290, 134] width 143 height 9
click at [399, 104] on span at bounding box center [401, 103] width 8 height 8
click at [638, 225] on div at bounding box center [667, 196] width 564 height 250
click at [621, 209] on div at bounding box center [667, 196] width 564 height 250
click at [397, 85] on span at bounding box center [401, 86] width 8 height 8
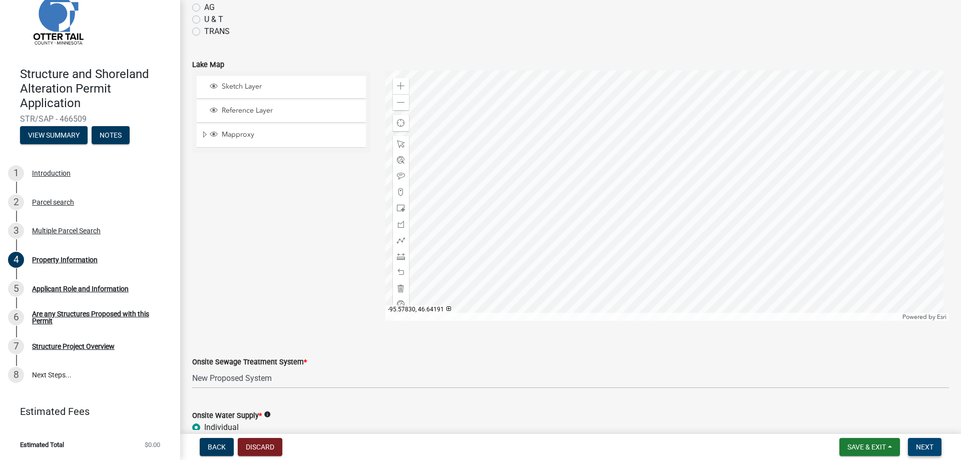
click at [913, 445] on button "Next" at bounding box center [925, 447] width 34 height 18
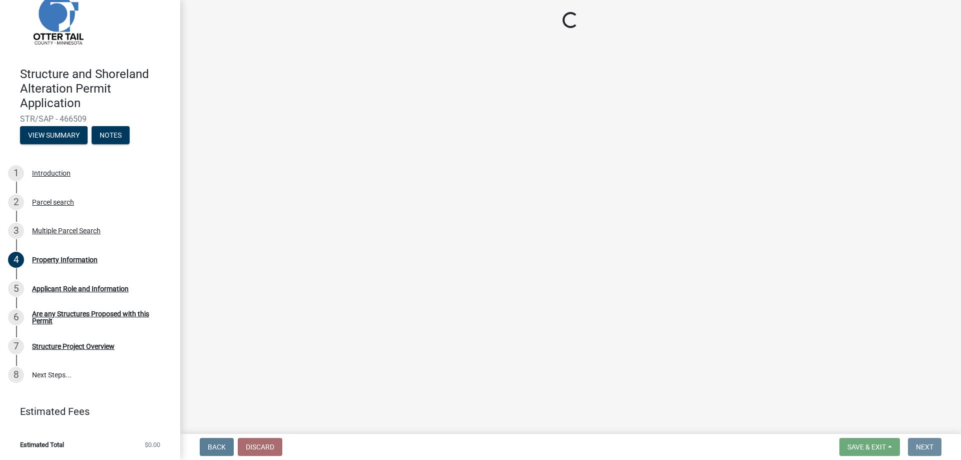
scroll to position [0, 0]
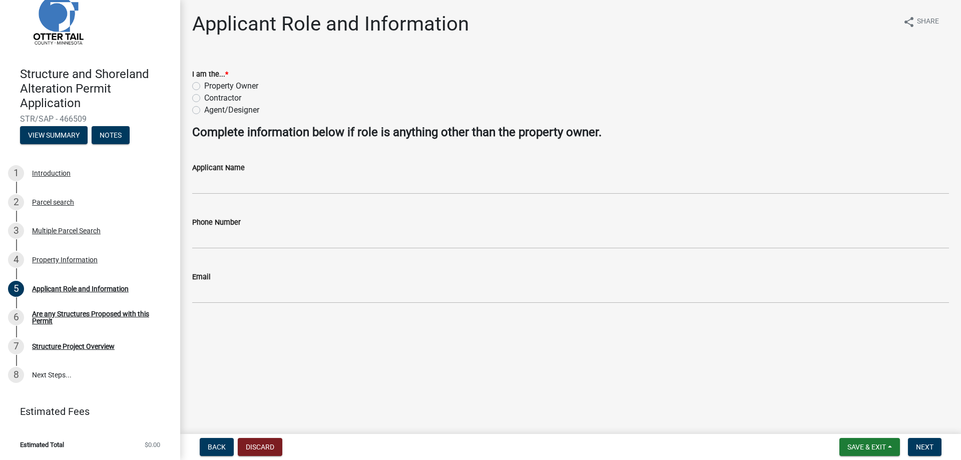
click at [204, 98] on label "Contractor" at bounding box center [222, 98] width 37 height 12
click at [204, 98] on input "Contractor" at bounding box center [207, 95] width 7 height 7
radio input "true"
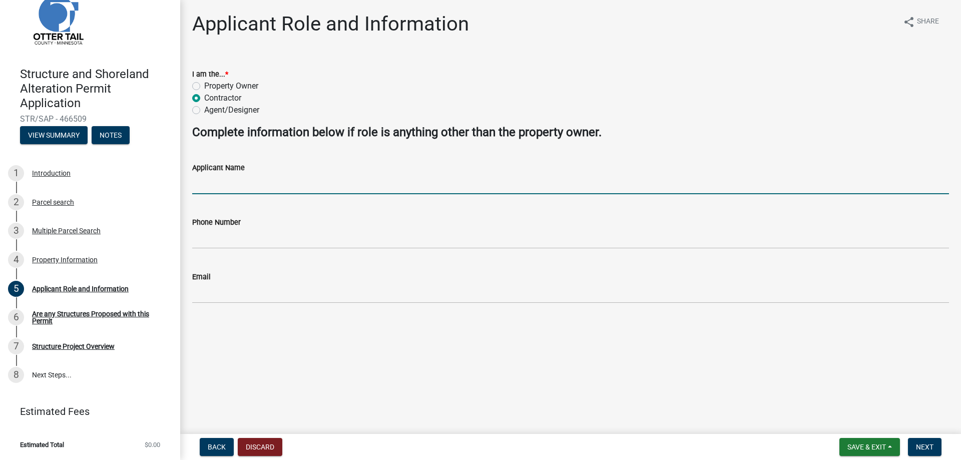
click at [222, 181] on input "Applicant Name" at bounding box center [570, 184] width 757 height 21
click at [223, 186] on input "NelosonConstruction" at bounding box center [570, 184] width 757 height 21
click at [208, 185] on input "Neloson Construction" at bounding box center [570, 184] width 757 height 21
click at [266, 183] on input "[PERSON_NAME] Construction" at bounding box center [570, 184] width 757 height 21
click at [289, 185] on input "[PERSON_NAME] Construction Inc. ([PERSON_NAME])" at bounding box center [570, 184] width 757 height 21
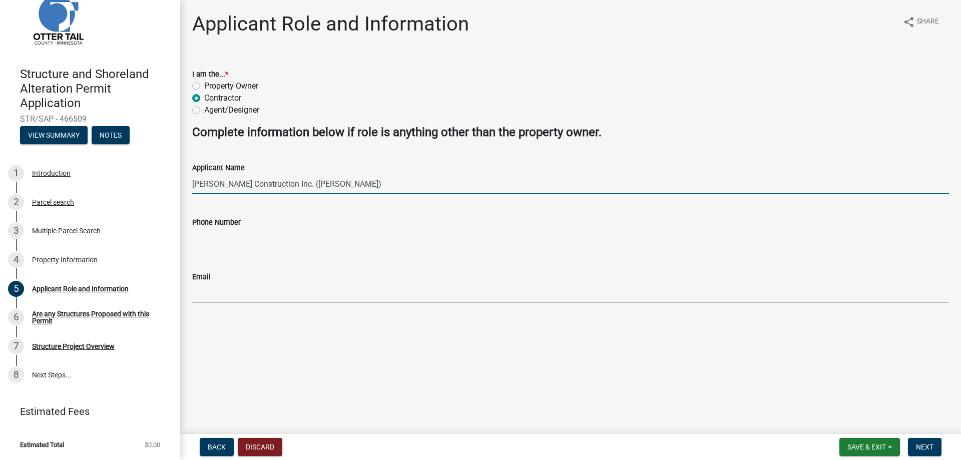
type input "[PERSON_NAME] Construction Inc. ([PERSON_NAME])"
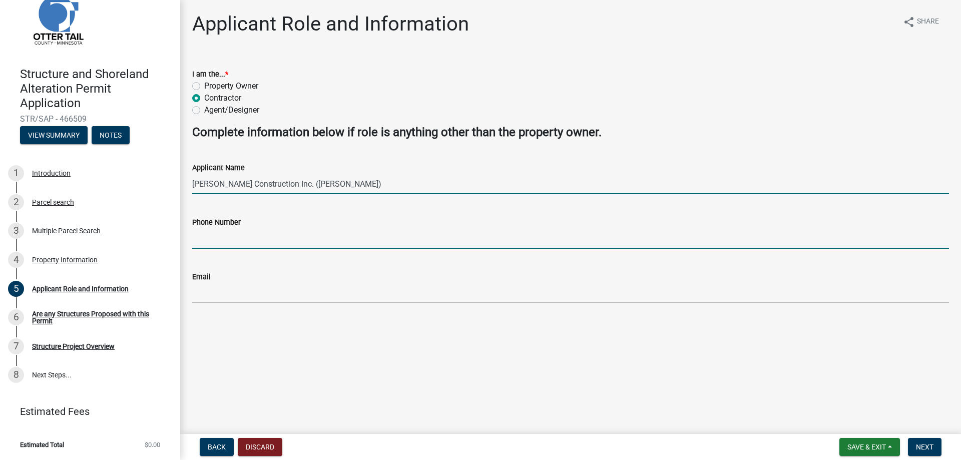
click at [241, 239] on input "Phone Number" at bounding box center [570, 238] width 757 height 21
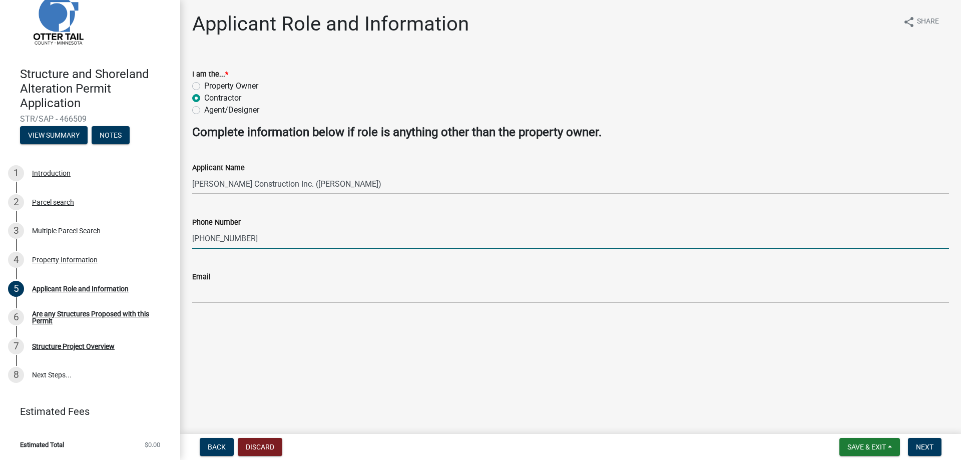
type input "[PHONE_NUMBER]"
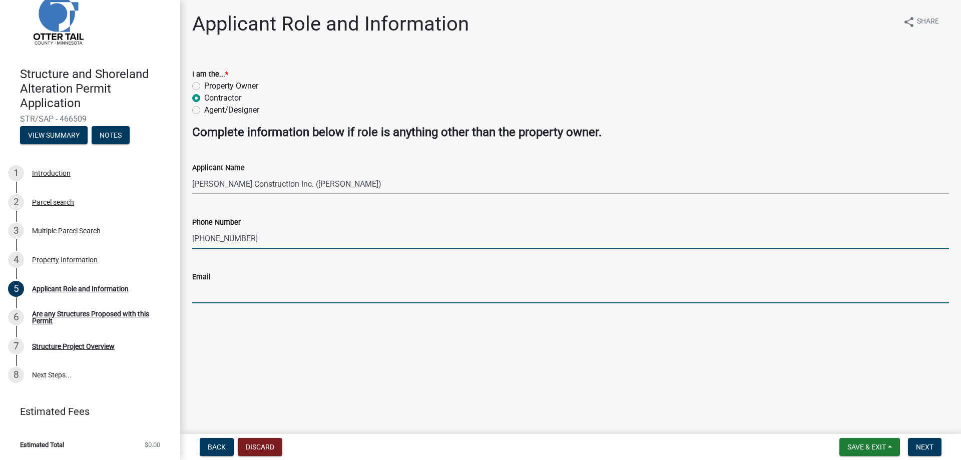
click at [228, 290] on input "Email" at bounding box center [570, 293] width 757 height 21
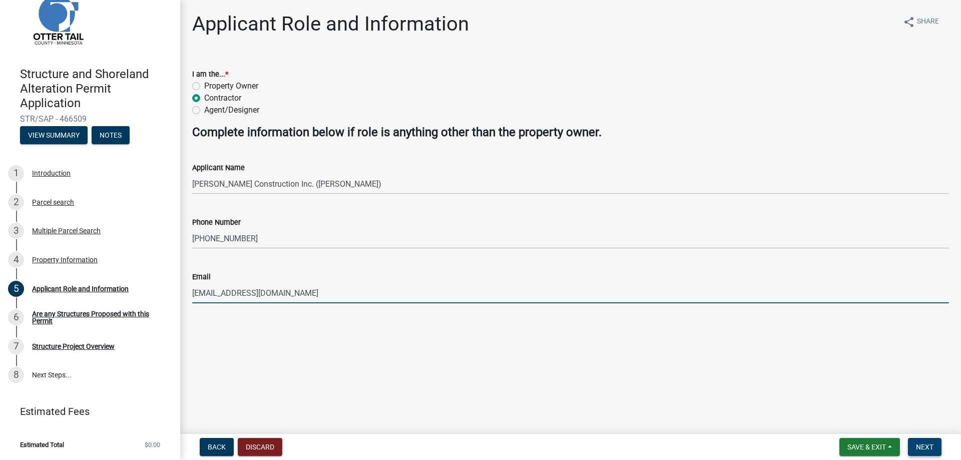
type input "[EMAIL_ADDRESS][DOMAIN_NAME]"
click at [932, 450] on span "Next" at bounding box center [925, 447] width 18 height 8
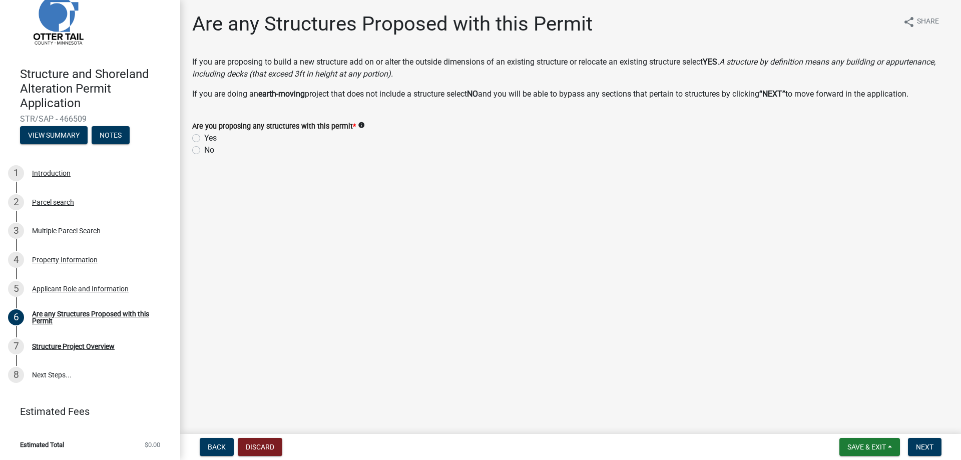
click at [204, 151] on label "No" at bounding box center [209, 150] width 10 height 12
click at [204, 151] on input "No" at bounding box center [207, 147] width 7 height 7
radio input "true"
click at [204, 151] on label "No" at bounding box center [209, 150] width 10 height 12
click at [204, 151] on input "No" at bounding box center [207, 147] width 7 height 7
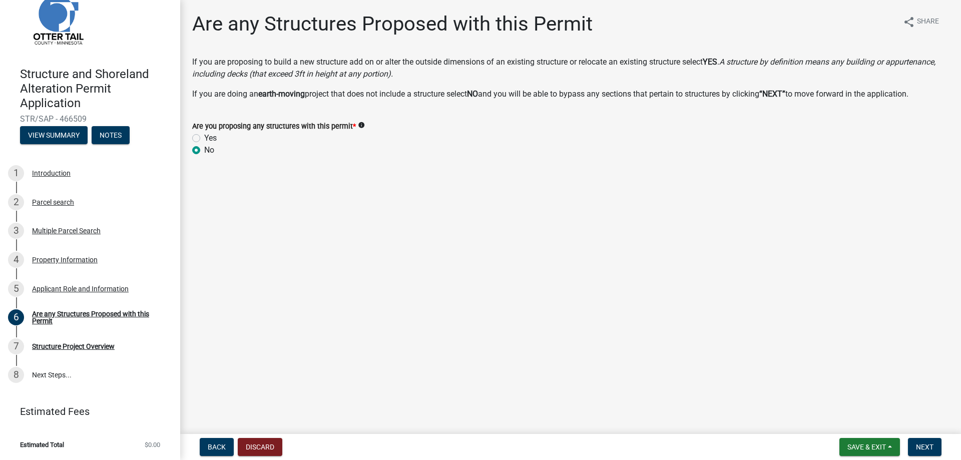
click at [204, 136] on label "Yes" at bounding box center [210, 138] width 13 height 12
click at [204, 136] on input "Yes" at bounding box center [207, 135] width 7 height 7
radio input "true"
click at [934, 446] on span "Next" at bounding box center [925, 447] width 18 height 8
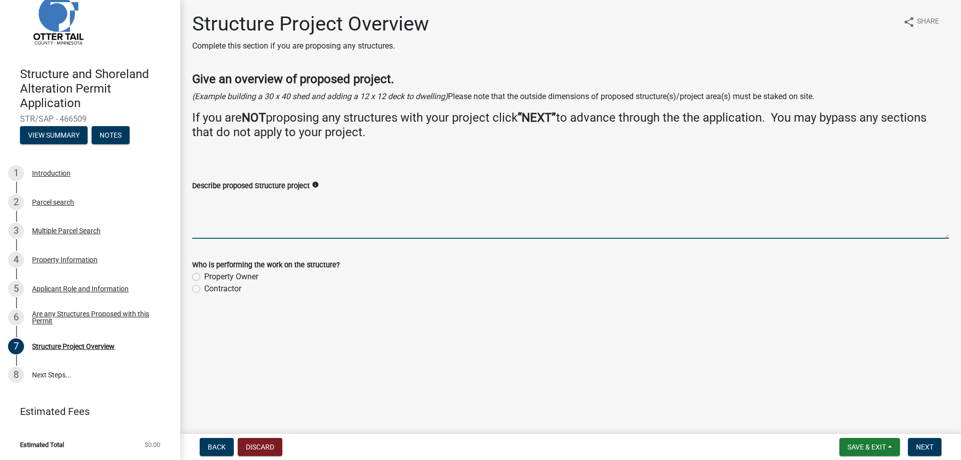
click at [248, 202] on textarea "Describe proposed Structure project" at bounding box center [570, 215] width 757 height 47
click at [241, 197] on textarea "Remove existiong" at bounding box center [570, 215] width 757 height 47
click at [246, 199] on textarea "Remove existiong" at bounding box center [570, 215] width 757 height 47
type textarea "Remove existing cabin and garage and build new home"
click at [204, 289] on label "Contractor" at bounding box center [222, 289] width 37 height 12
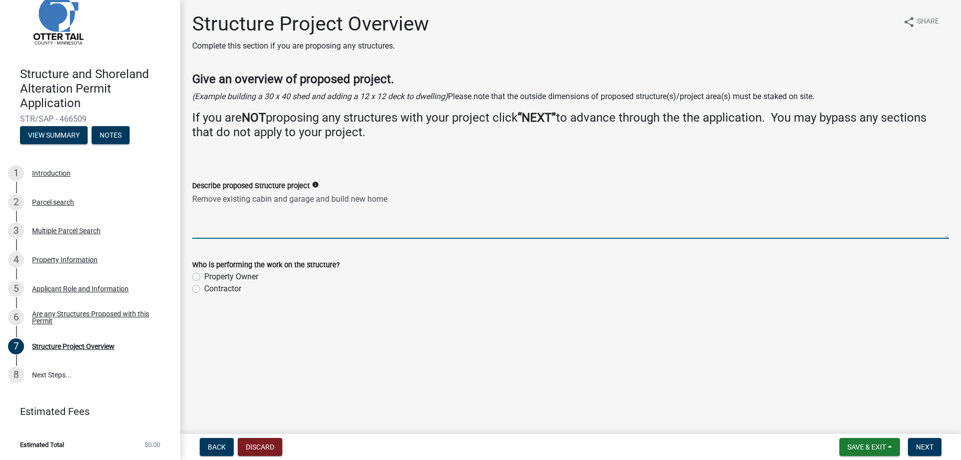
click at [204, 289] on input "Contractor" at bounding box center [207, 286] width 7 height 7
radio input "true"
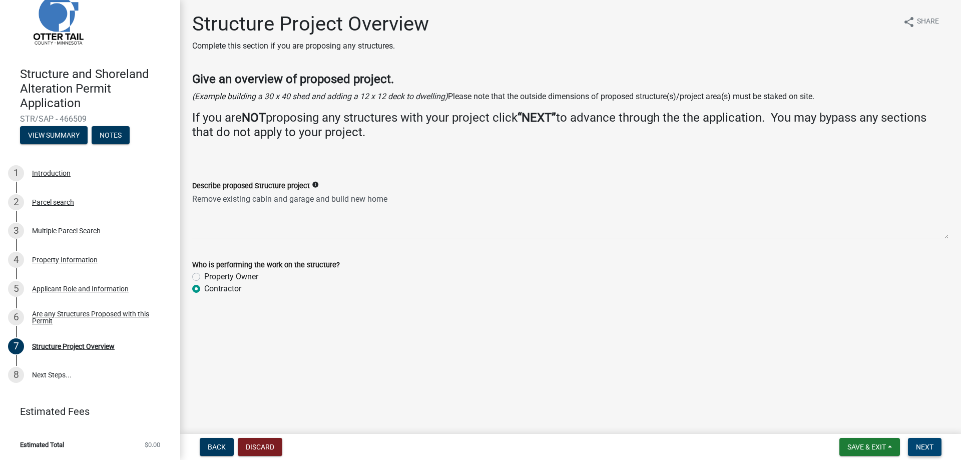
click at [926, 447] on span "Next" at bounding box center [925, 447] width 18 height 8
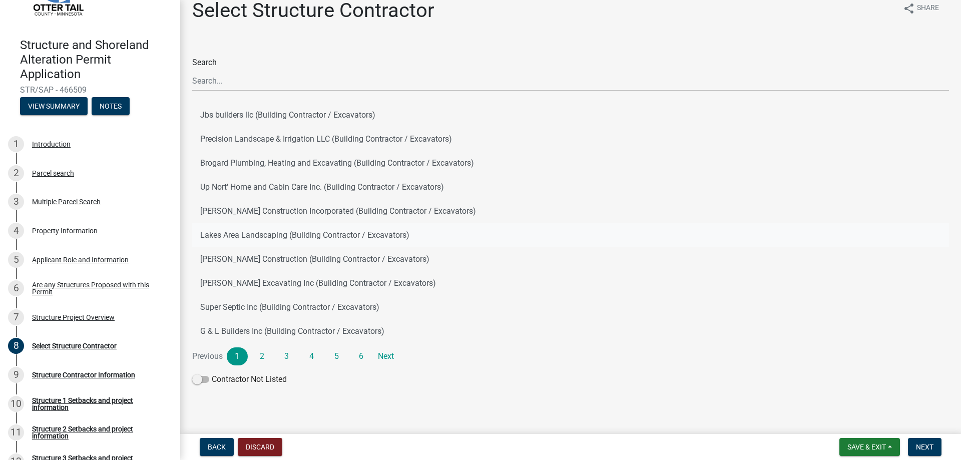
scroll to position [20, 0]
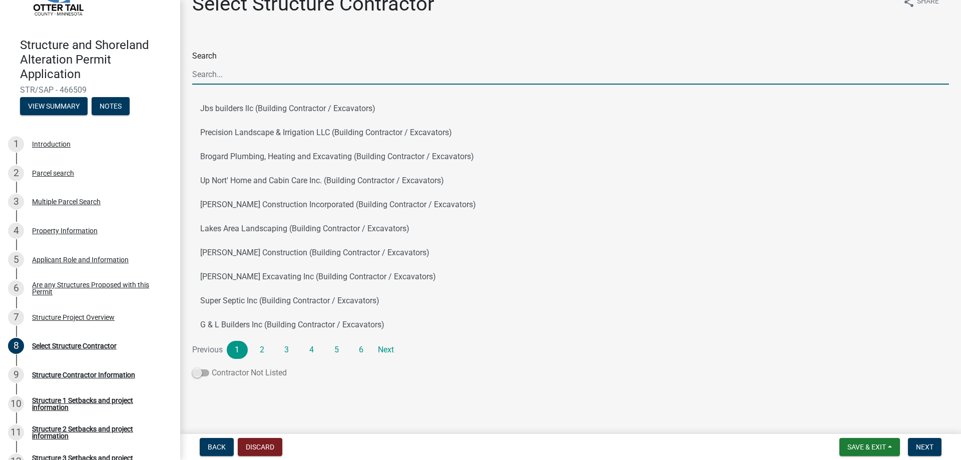
click at [205, 375] on span at bounding box center [200, 372] width 17 height 7
click at [212, 367] on input "Contractor Not Listed" at bounding box center [212, 367] width 0 height 0
click at [200, 372] on span at bounding box center [200, 372] width 17 height 7
click at [212, 367] on input "Contractor Not Listed" at bounding box center [212, 367] width 0 height 0
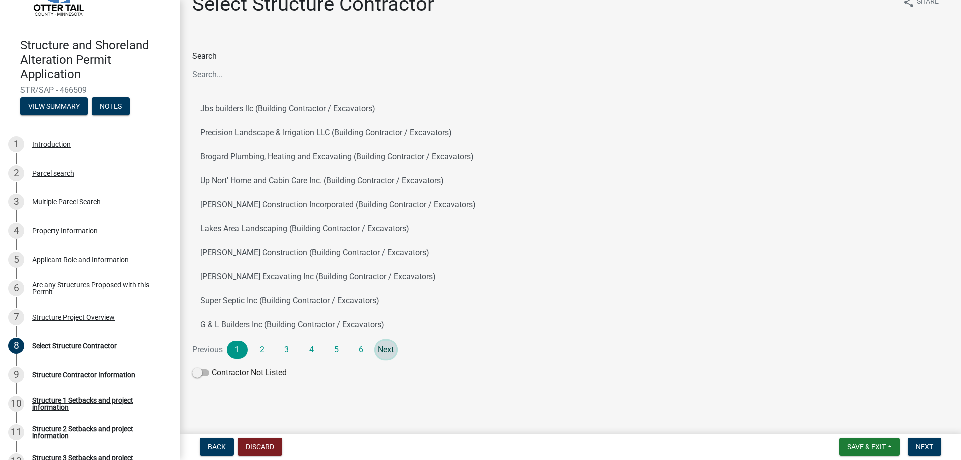
click at [390, 350] on link "Next" at bounding box center [386, 350] width 21 height 18
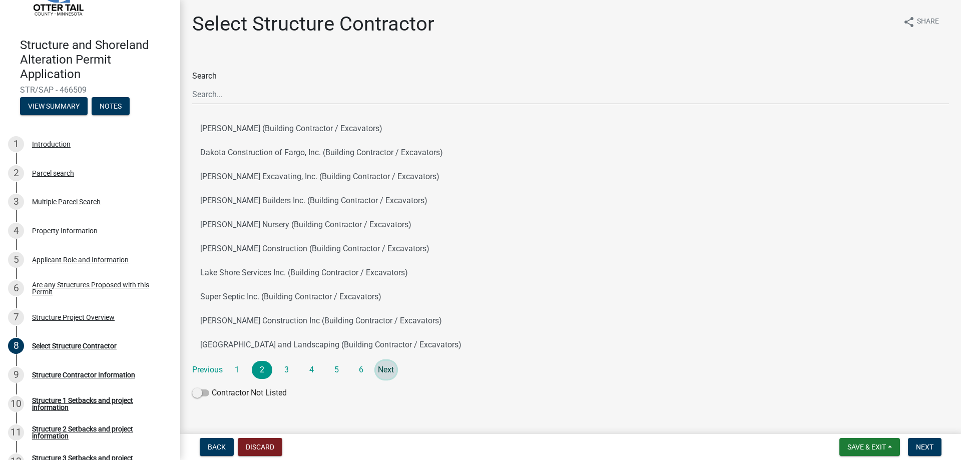
click at [389, 369] on link "Next" at bounding box center [386, 370] width 21 height 18
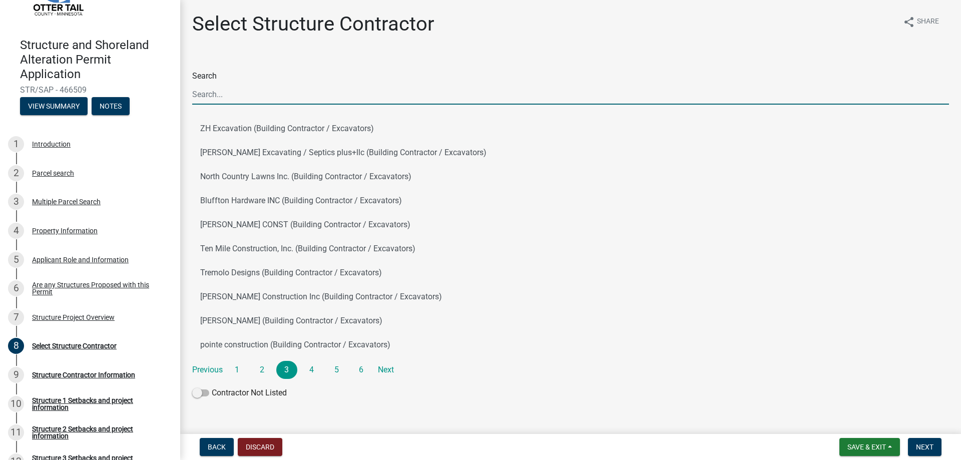
click at [238, 94] on input "Search" at bounding box center [570, 94] width 757 height 21
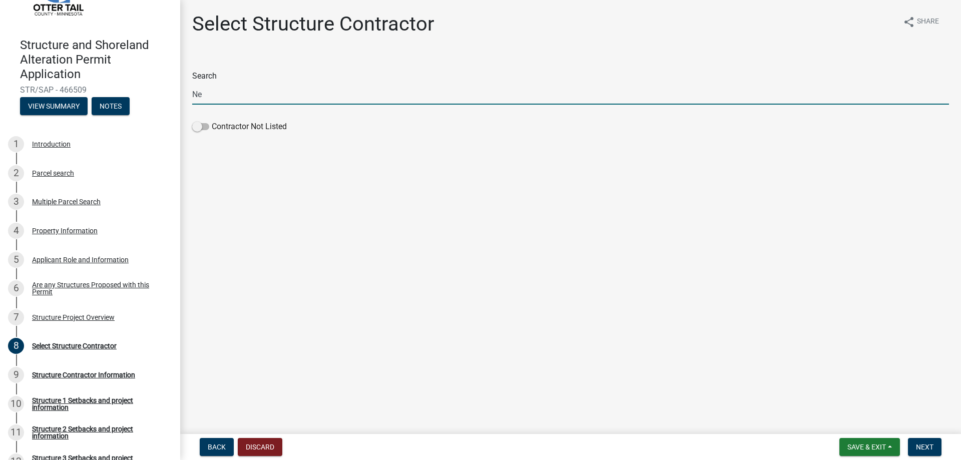
type input "N"
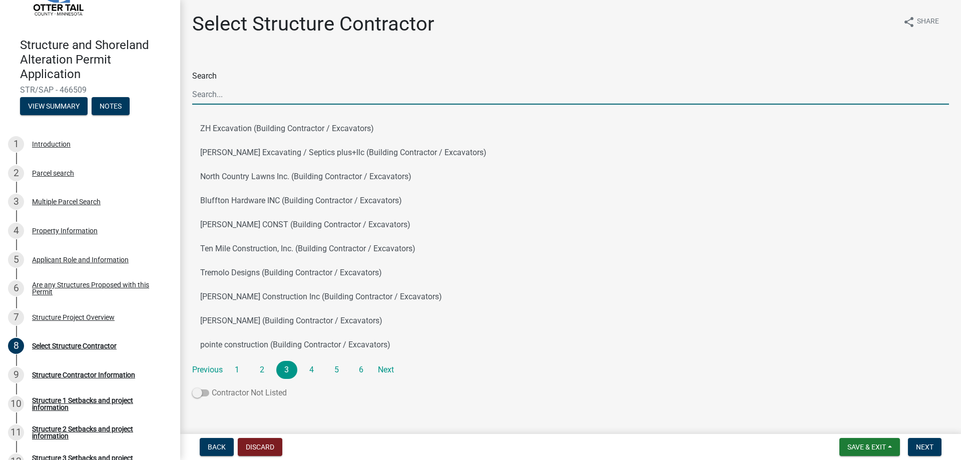
click at [197, 392] on span at bounding box center [200, 392] width 17 height 7
click at [212, 387] on input "Contractor Not Listed" at bounding box center [212, 387] width 0 height 0
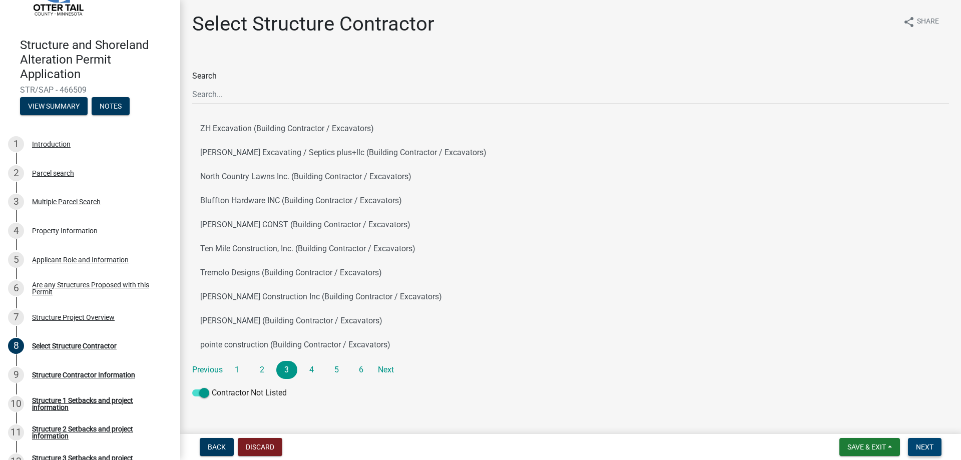
click at [932, 446] on span "Next" at bounding box center [925, 447] width 18 height 8
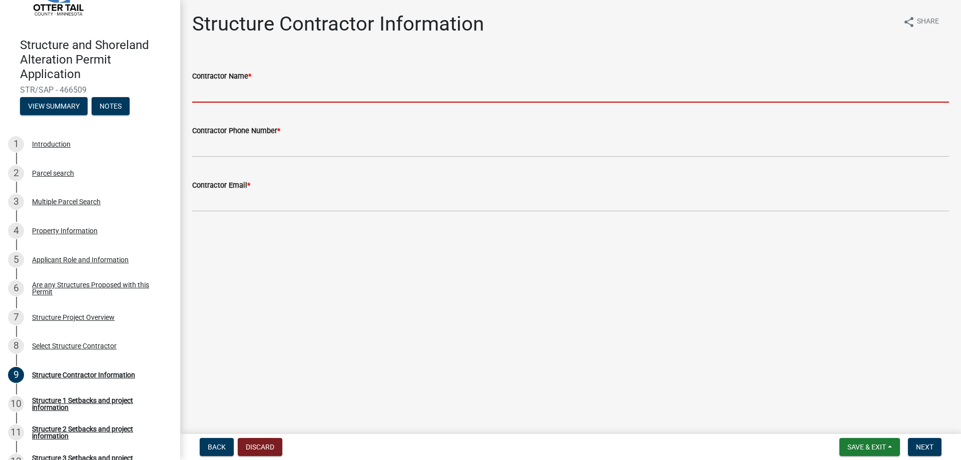
click at [242, 91] on input "Contractor Name *" at bounding box center [570, 92] width 757 height 21
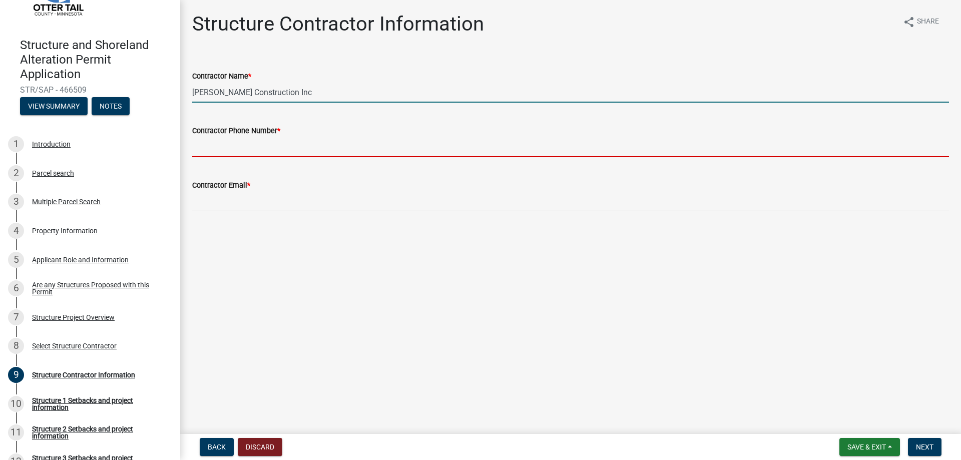
click at [234, 147] on input "Contractor Phone Number *" at bounding box center [570, 147] width 757 height 21
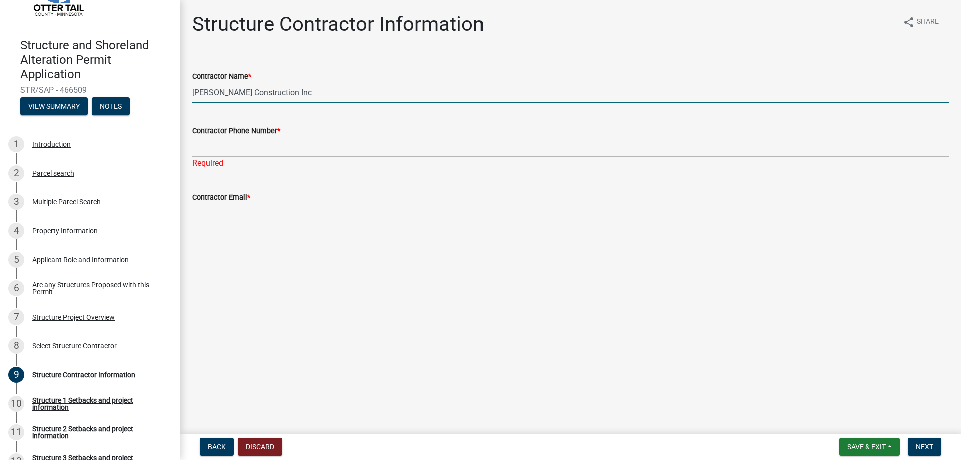
click at [284, 96] on input "[PERSON_NAME] Construction Inc" at bounding box center [570, 92] width 757 height 21
type input "[PERSON_NAME] Construction Inc ([PERSON_NAME])"
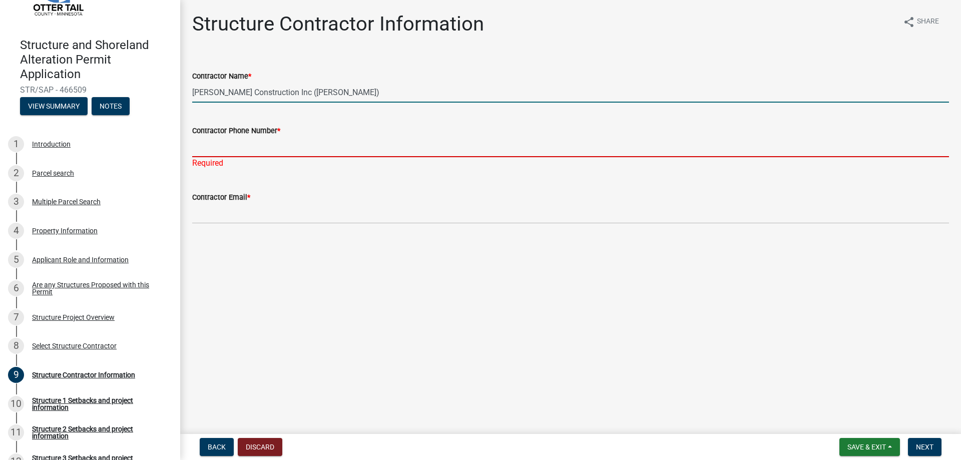
click at [253, 145] on input "Contractor Phone Number *" at bounding box center [570, 147] width 757 height 21
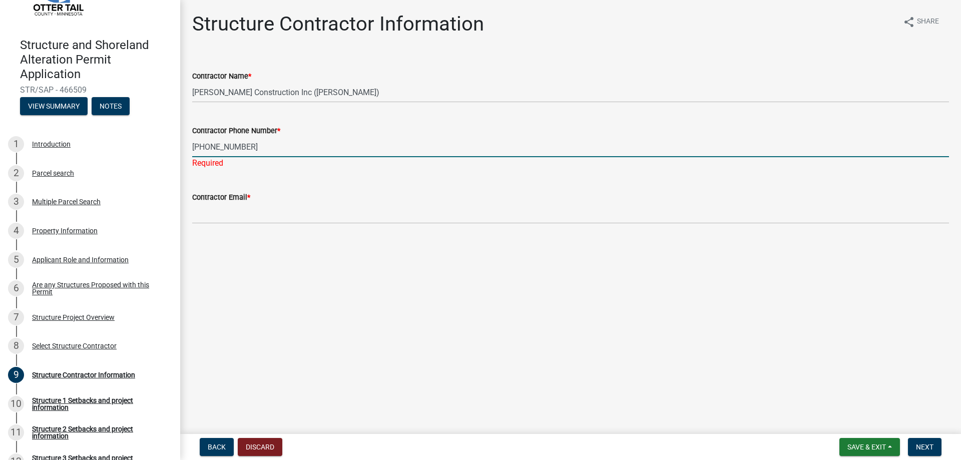
type input "[PHONE_NUMBER]"
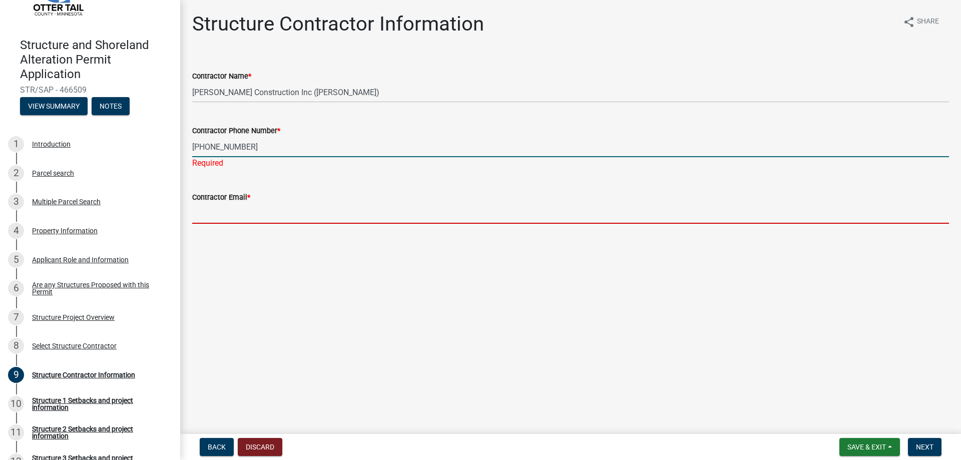
click at [241, 209] on input "Contractor Email *" at bounding box center [570, 213] width 757 height 21
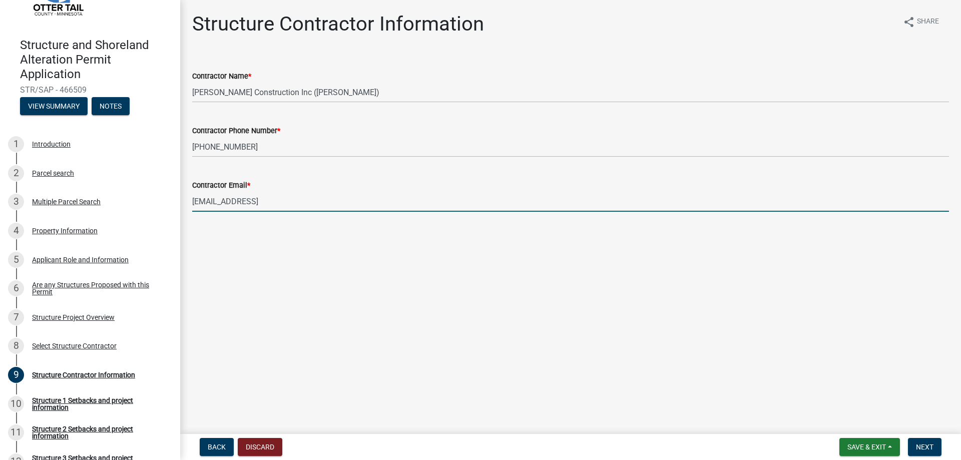
click at [273, 202] on input "[EMAIL_ADDRESS]" at bounding box center [570, 201] width 757 height 21
type input "[EMAIL_ADDRESS]"
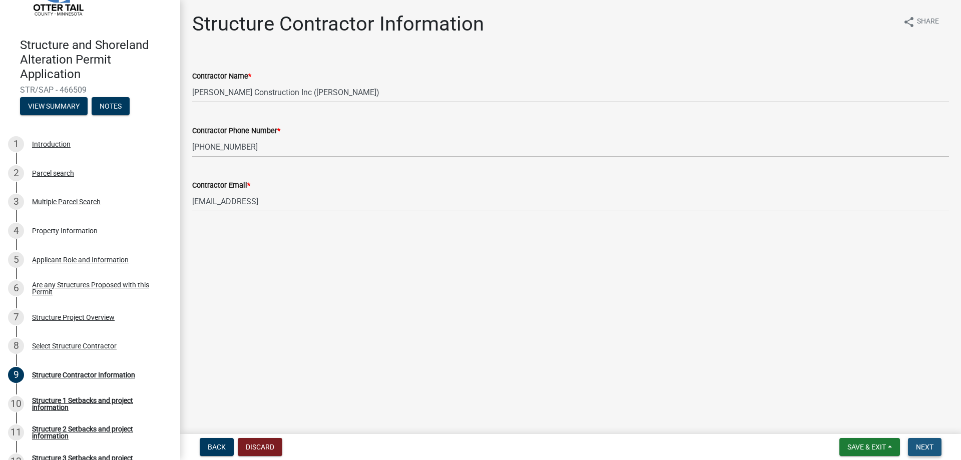
click at [927, 442] on button "Next" at bounding box center [925, 447] width 34 height 18
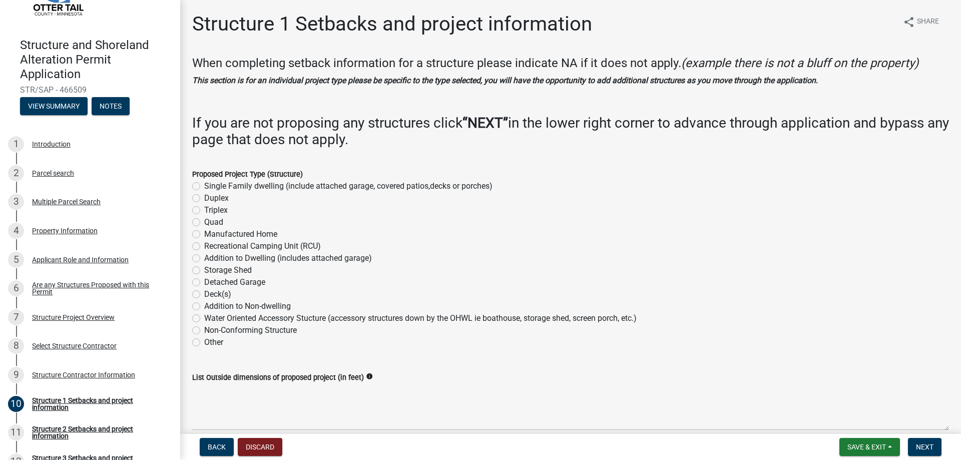
click at [204, 185] on label "Single Family dwelling (include attached garage, covered patios,decks or porche…" at bounding box center [348, 186] width 288 height 12
click at [204, 185] on input "Single Family dwelling (include attached garage, covered patios,decks or porche…" at bounding box center [207, 183] width 7 height 7
radio input "true"
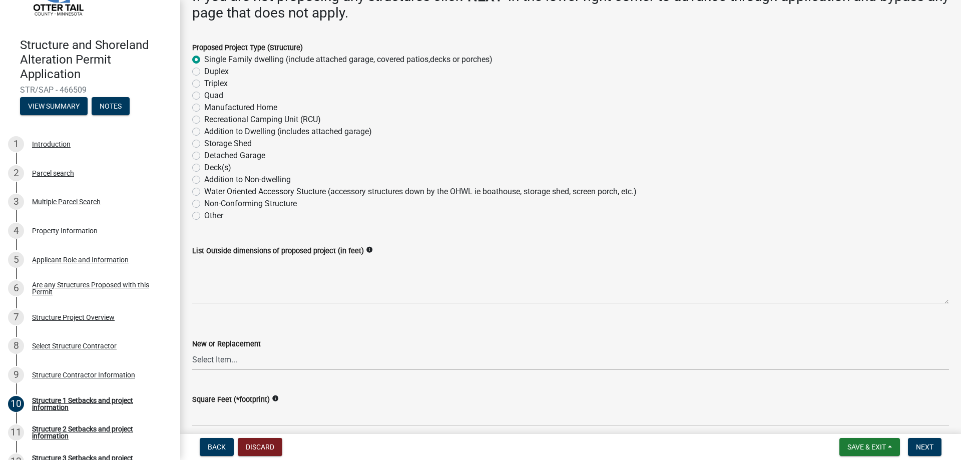
scroll to position [150, 0]
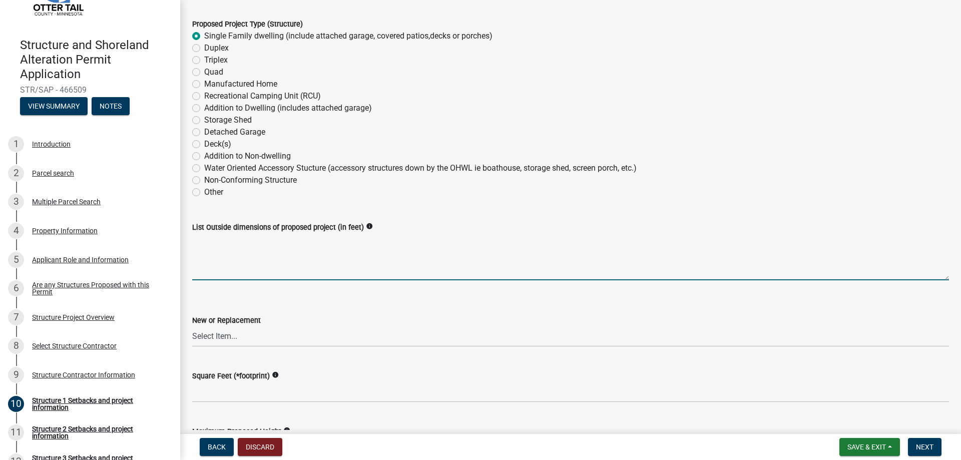
click at [219, 268] on textarea "List Outside dimensions of proposed project (in feet)" at bounding box center [570, 256] width 757 height 47
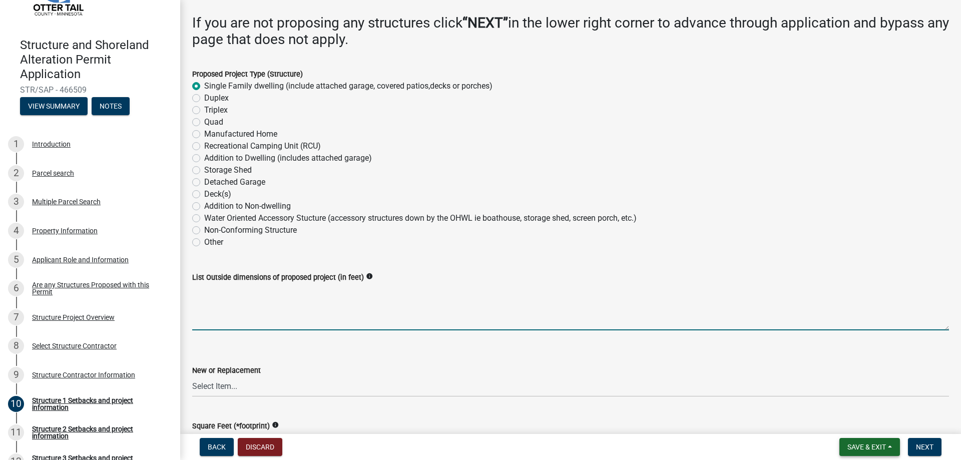
click at [865, 449] on span "Save & Exit" at bounding box center [867, 447] width 39 height 8
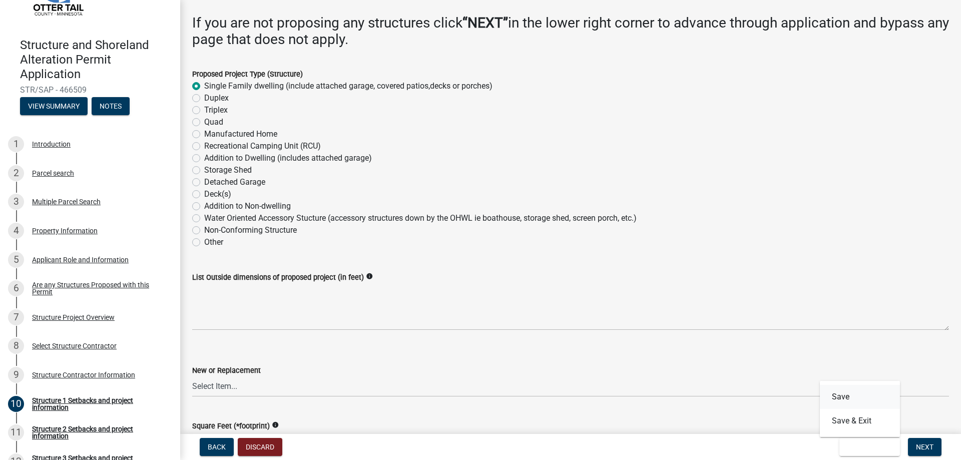
click at [842, 400] on button "Save" at bounding box center [860, 397] width 80 height 24
